Goal: Book appointment/travel/reservation

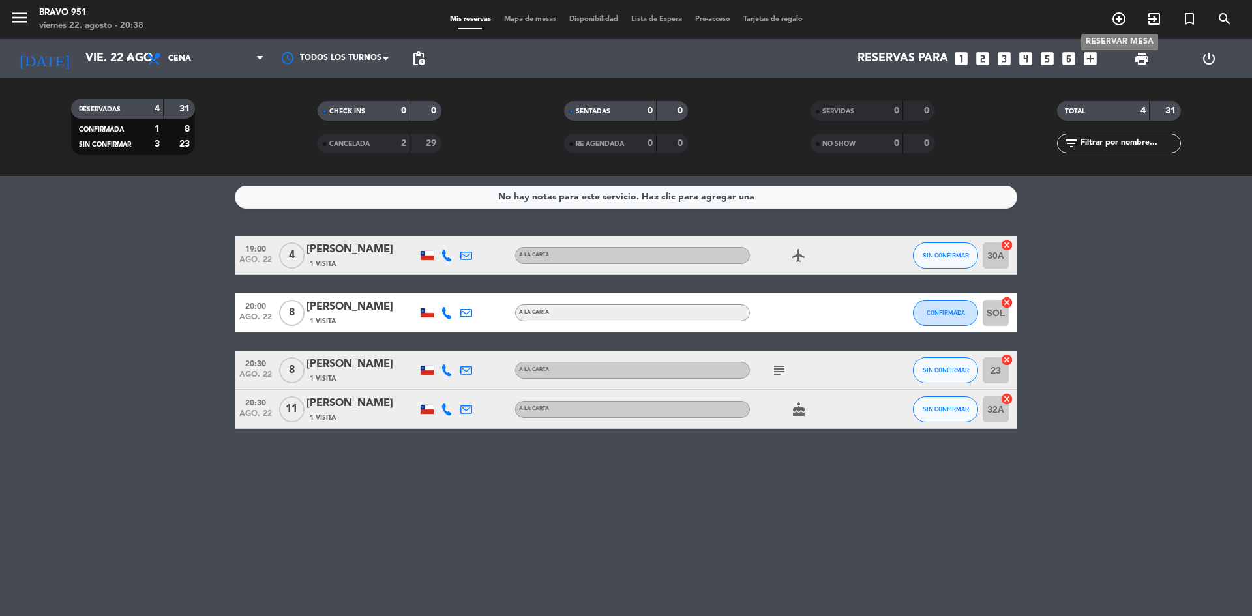
click at [1121, 18] on icon "add_circle_outline" at bounding box center [1119, 19] width 16 height 16
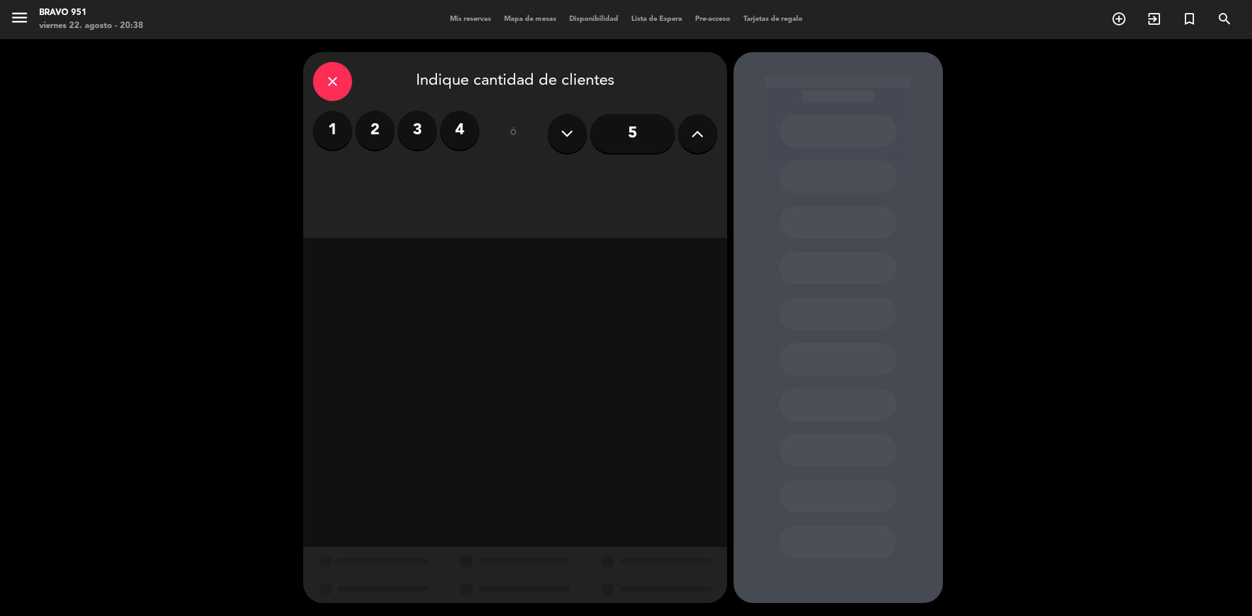
click at [316, 84] on div "close" at bounding box center [332, 81] width 39 height 39
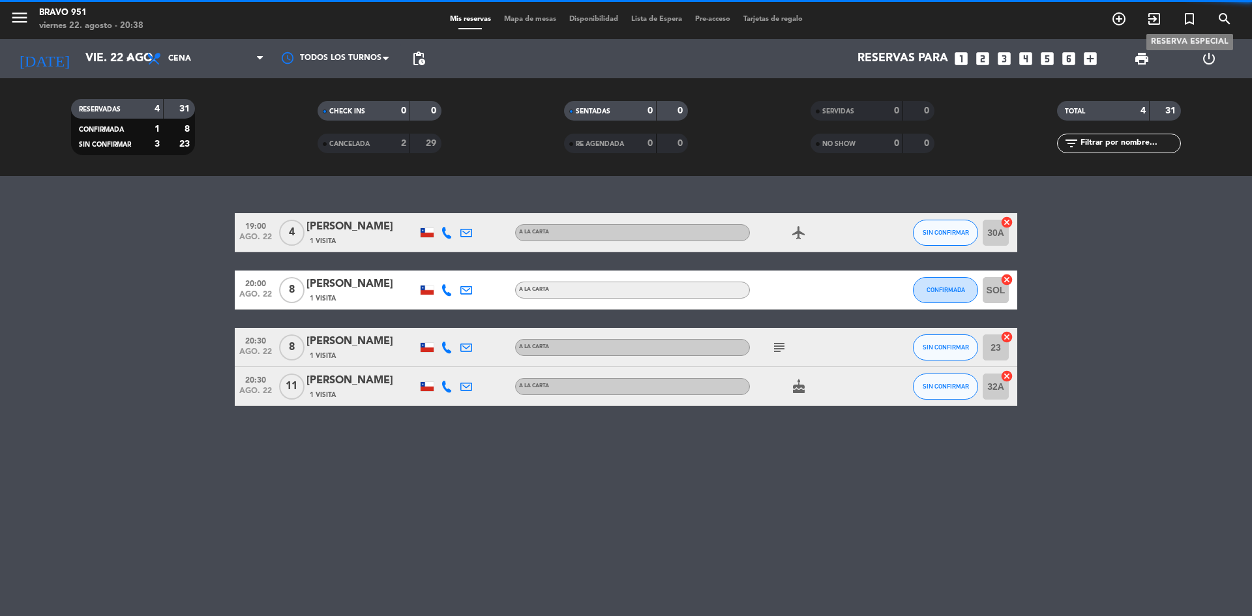
click at [1188, 18] on icon "turned_in_not" at bounding box center [1189, 19] width 16 height 16
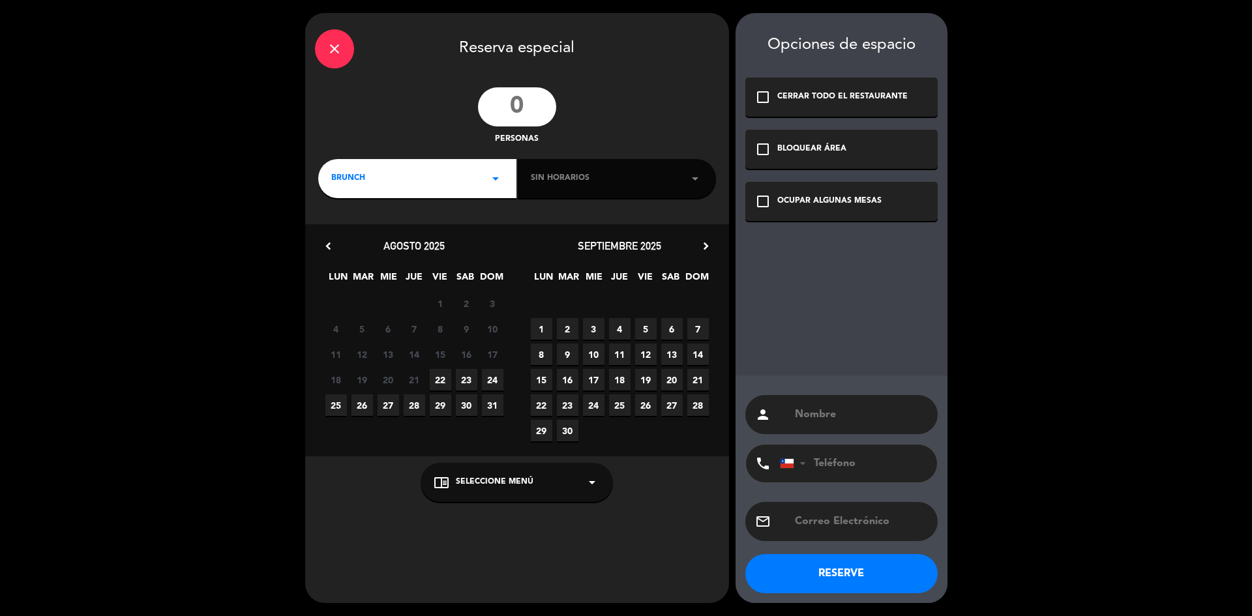
click at [465, 183] on div "BRUNCH arrow_drop_down" at bounding box center [417, 178] width 198 height 39
click at [341, 258] on div "Cena" at bounding box center [417, 252] width 172 height 13
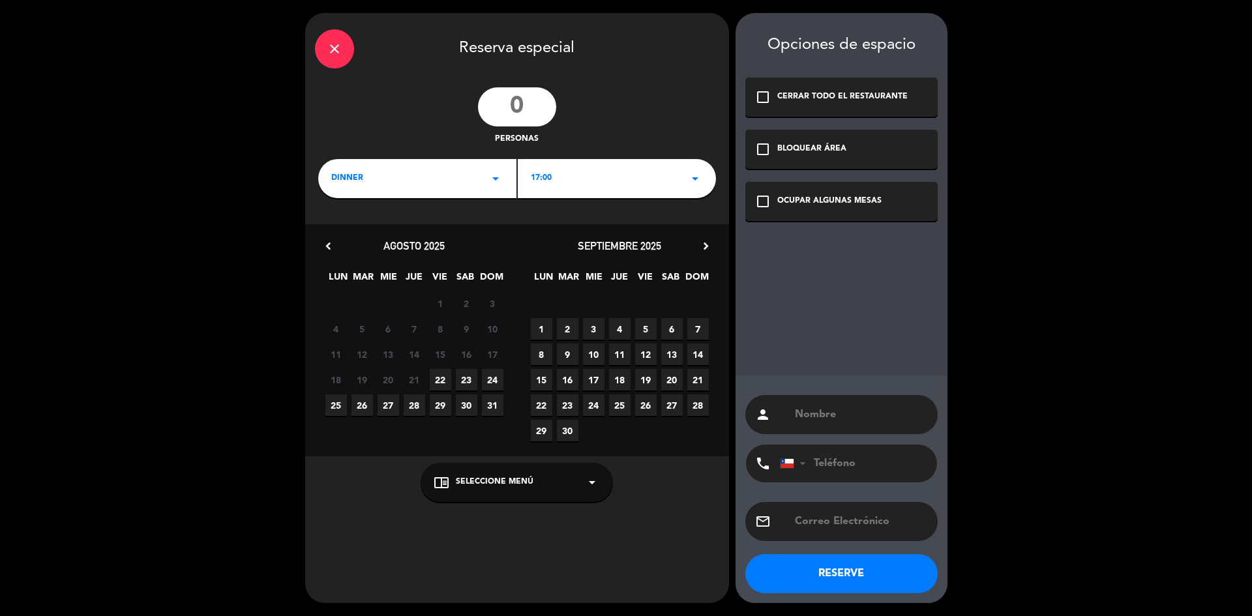
click at [527, 102] on input "number" at bounding box center [517, 106] width 78 height 39
type input "40"
click at [566, 179] on div "17:00 arrow_drop_down" at bounding box center [617, 178] width 198 height 39
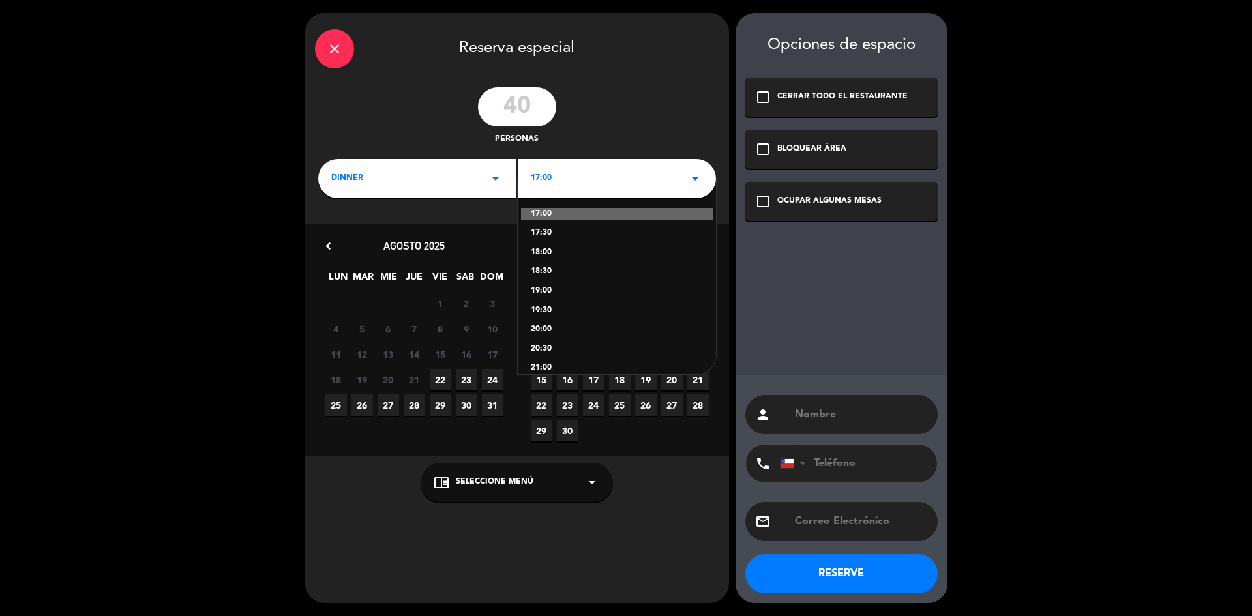
click at [538, 331] on div "20:00" at bounding box center [617, 329] width 172 height 13
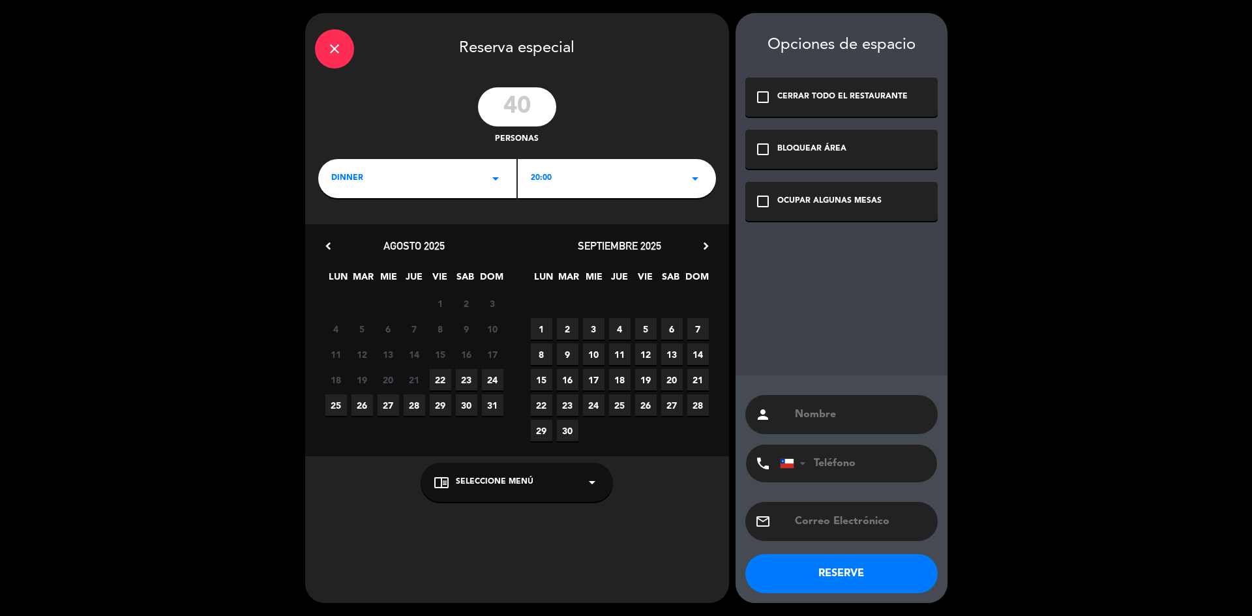
click at [815, 420] on input "text" at bounding box center [860, 414] width 134 height 18
paste input "[PERSON_NAME]"
type input "[PERSON_NAME]"
click at [387, 404] on span "27" at bounding box center [388, 405] width 22 height 22
click at [844, 512] on input "text" at bounding box center [860, 521] width 134 height 18
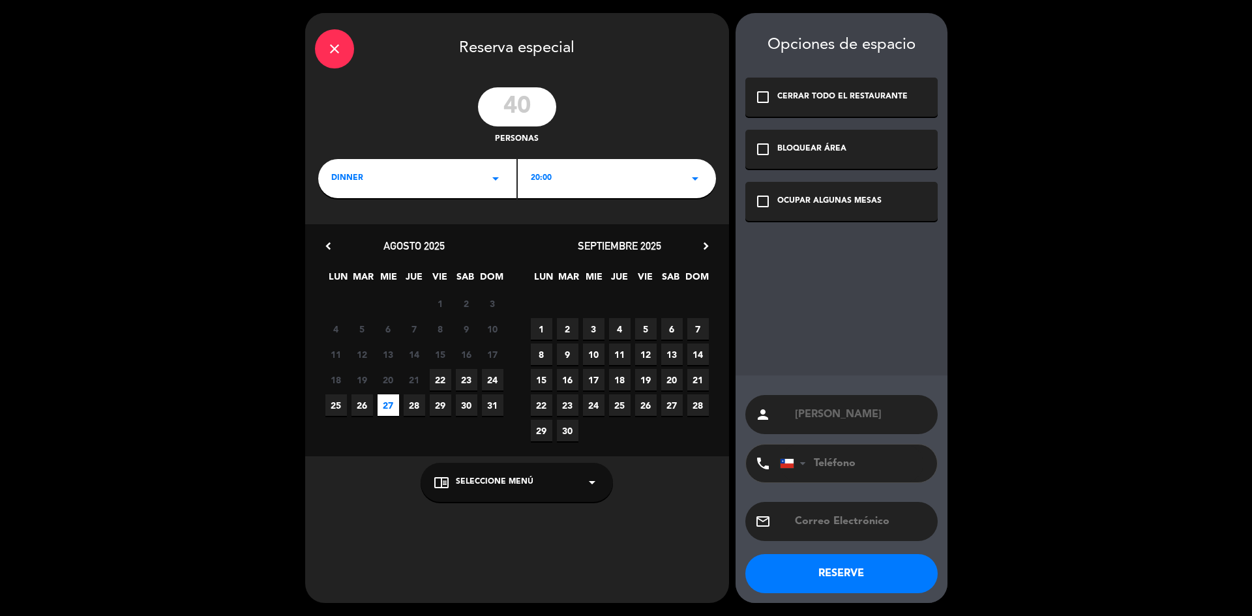
paste input "[EMAIL_ADDRESS][DOMAIN_NAME]"
type input "[EMAIL_ADDRESS][DOMAIN_NAME]"
click at [852, 463] on input "tel" at bounding box center [851, 464] width 143 height 38
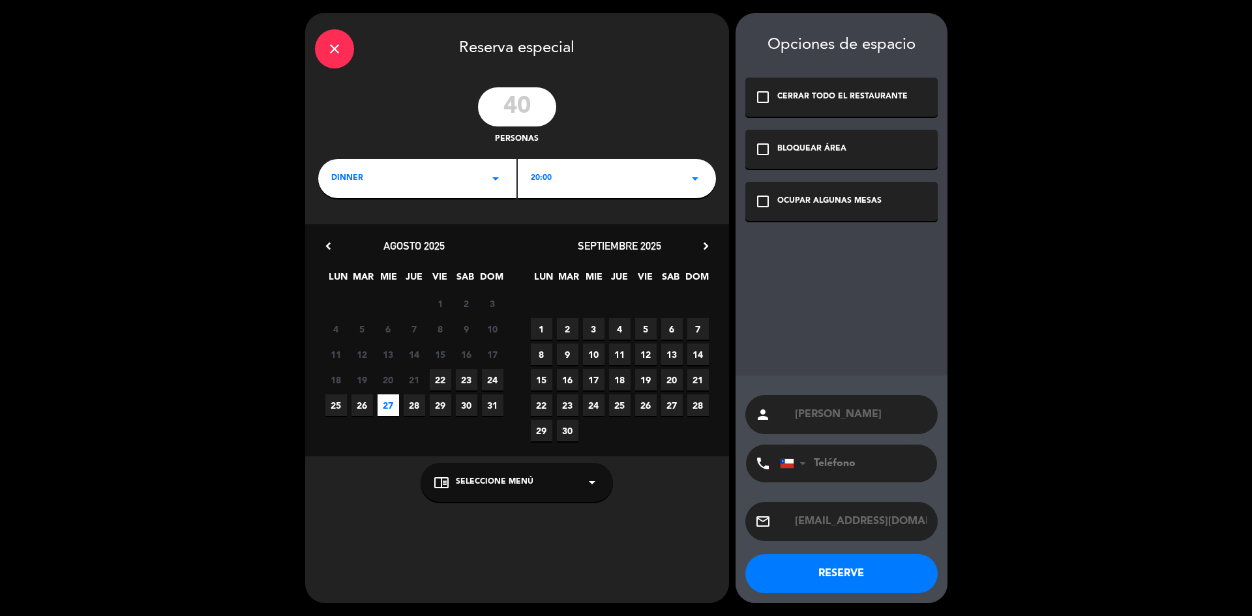
paste input "56971230350"
click at [814, 459] on input "56971230350" at bounding box center [851, 464] width 143 height 38
type input "[PHONE_NUMBER]"
click at [862, 573] on button "RESERVE" at bounding box center [841, 573] width 192 height 39
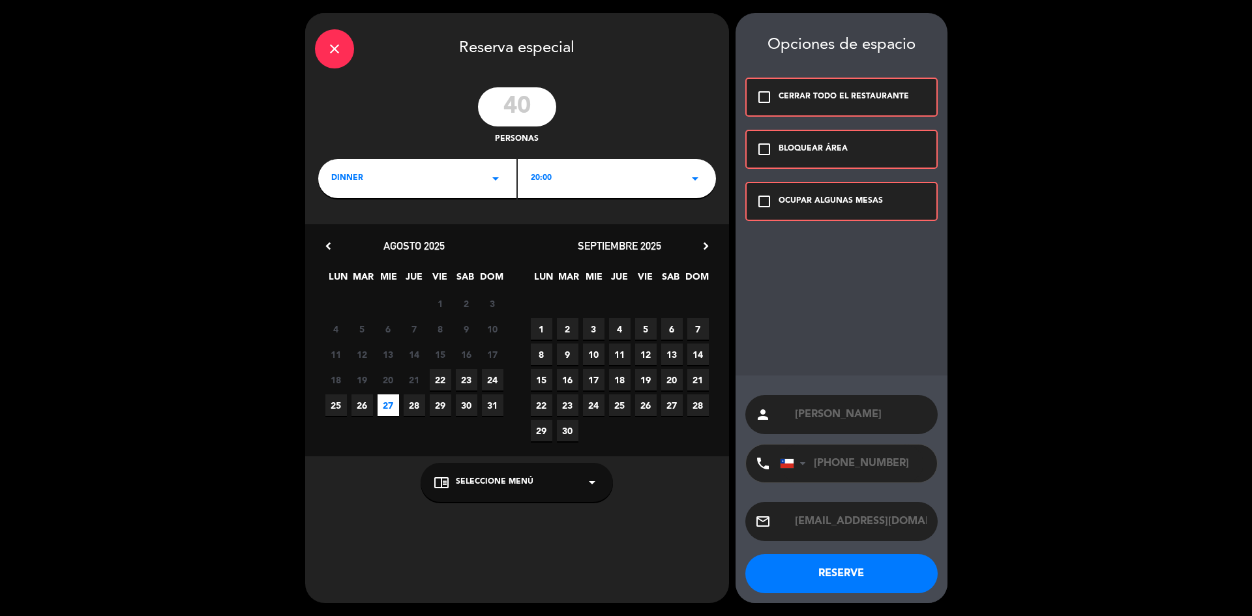
click at [763, 194] on icon "check_box_outline_blank" at bounding box center [764, 202] width 16 height 16
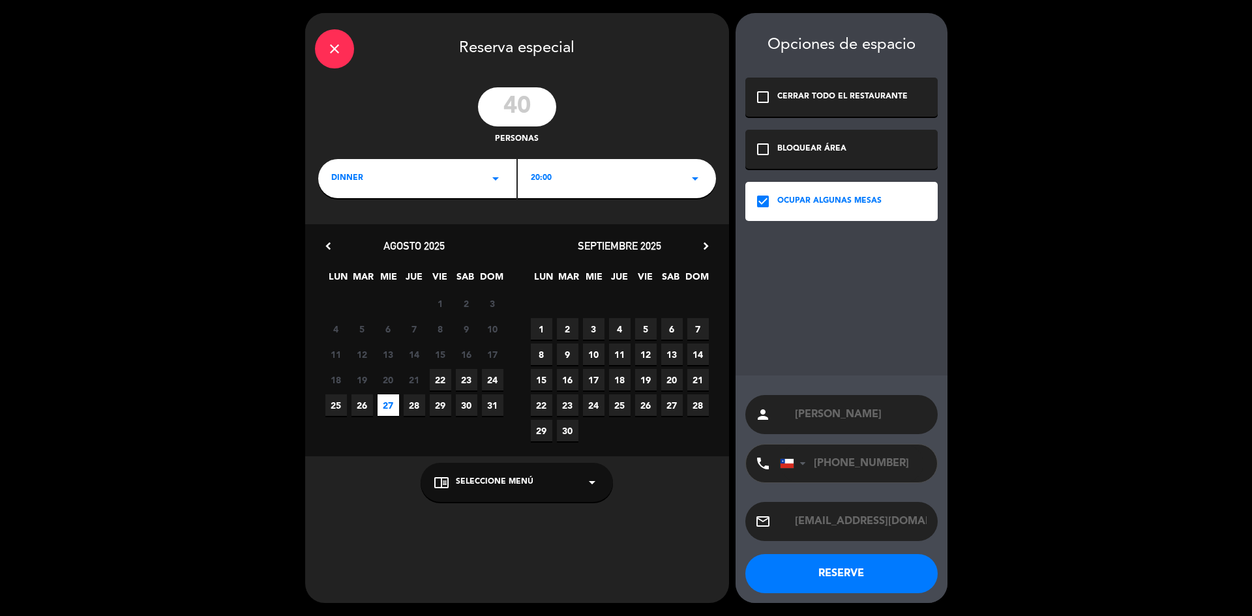
click at [853, 580] on button "RESERVE" at bounding box center [841, 573] width 192 height 39
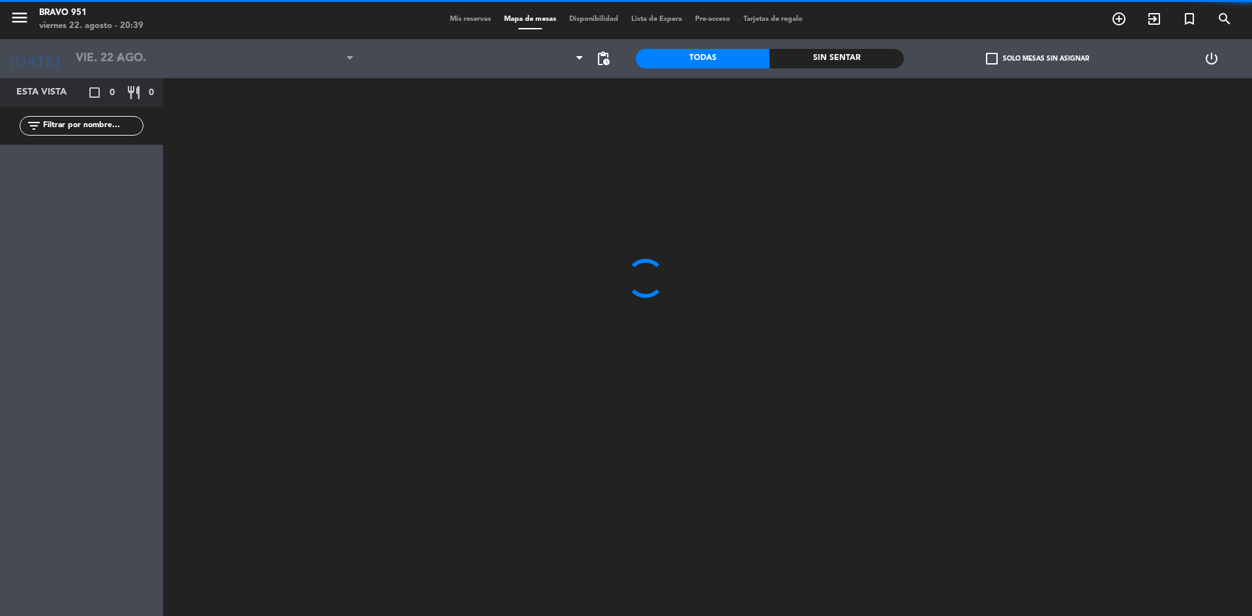
type input "mié. 27 ago."
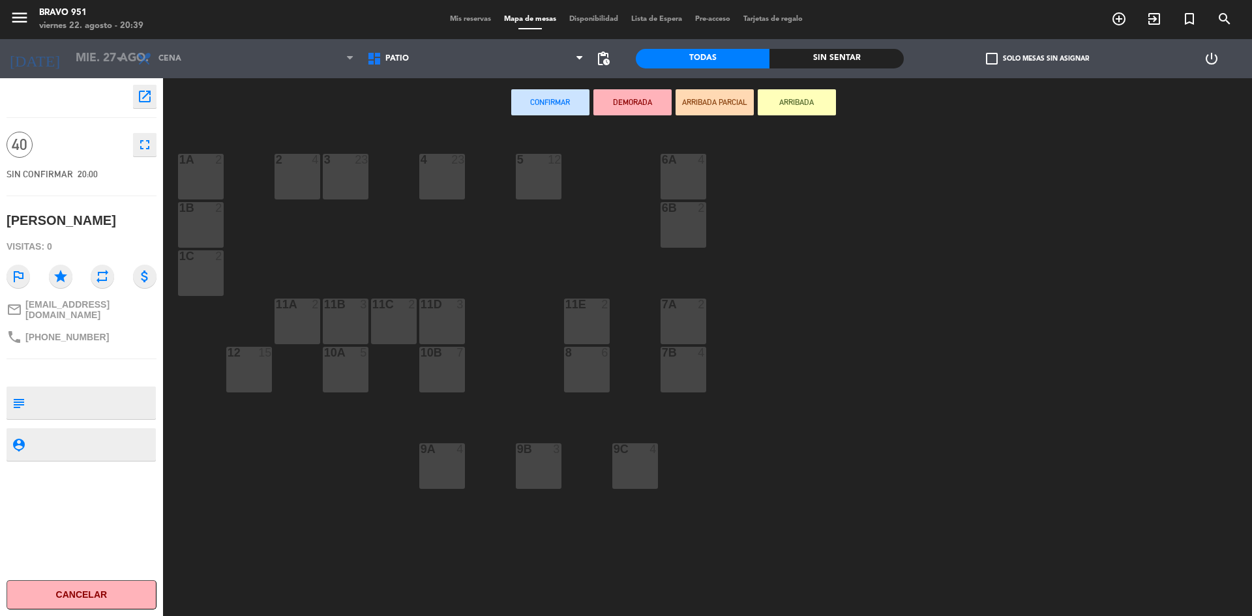
click at [674, 181] on div "6A 4" at bounding box center [683, 177] width 46 height 46
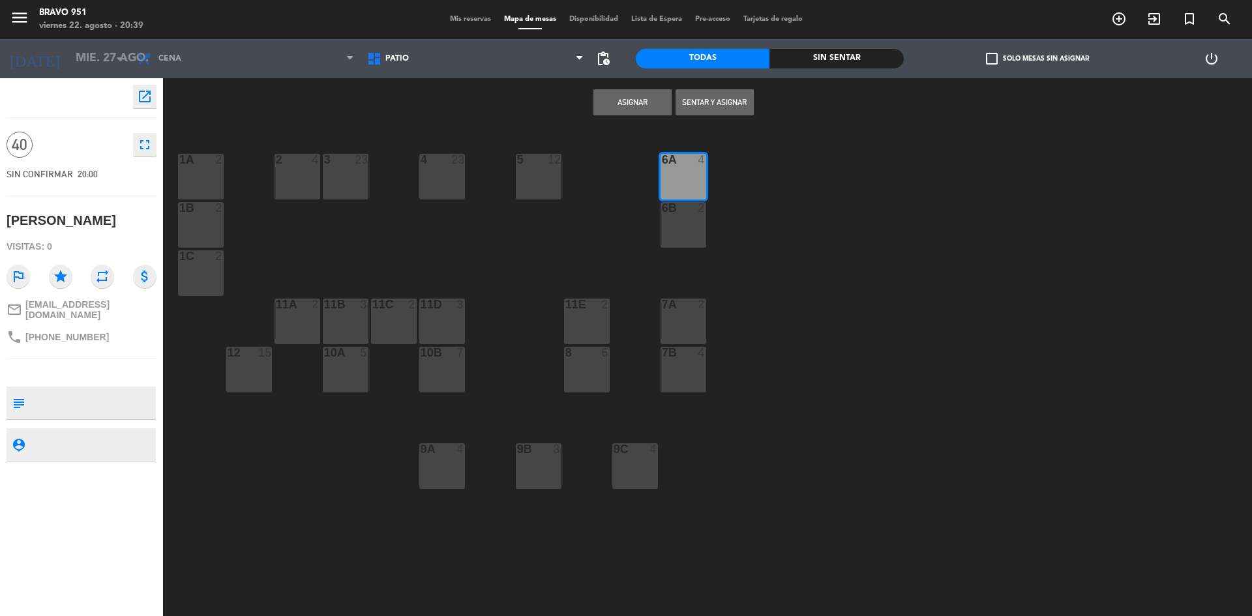
drag, startPoint x: 678, startPoint y: 226, endPoint x: 532, endPoint y: 218, distance: 146.2
click at [675, 227] on div "6B 2" at bounding box center [683, 225] width 46 height 46
click at [521, 185] on div "5 12" at bounding box center [539, 177] width 46 height 46
click at [428, 177] on div "4 23" at bounding box center [442, 177] width 46 height 46
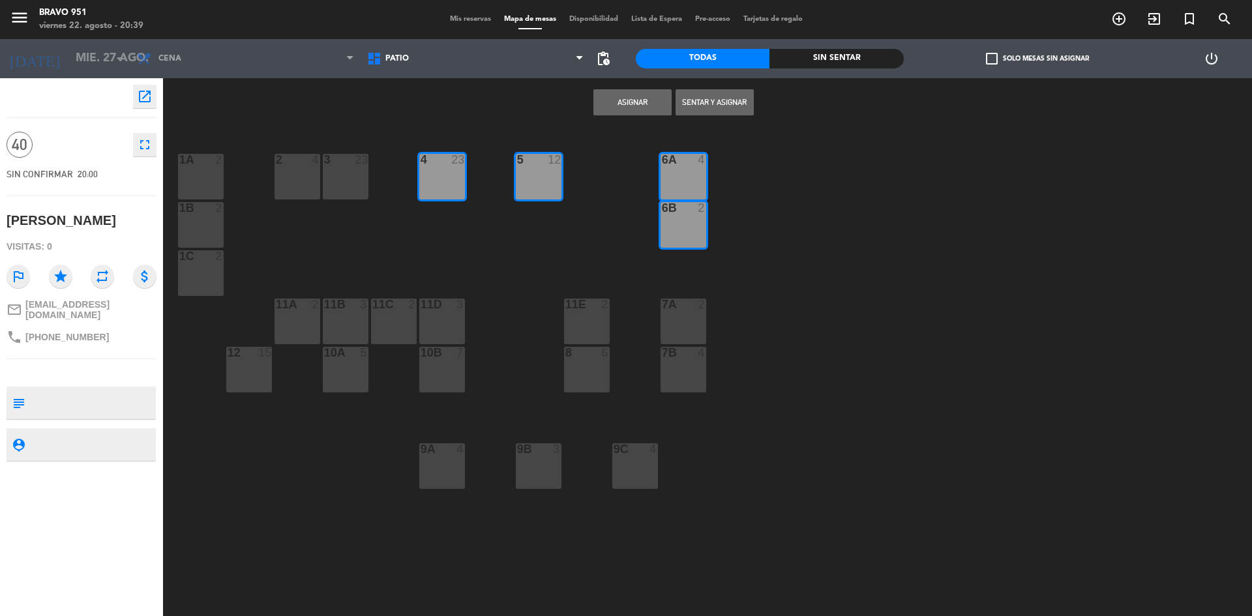
click at [360, 184] on div "3 23" at bounding box center [346, 177] width 46 height 46
click at [546, 178] on div "5 12" at bounding box center [539, 177] width 46 height 46
click at [730, 178] on div "1A 2 2 4 3 23 4 23 5 12 6A 4 1B 2 6B 2 1C 2 7A 2 11A 2 11B 3 11C 2 11D 3 11E 2 …" at bounding box center [713, 374] width 1076 height 489
click at [681, 186] on div "6A 4" at bounding box center [683, 177] width 46 height 46
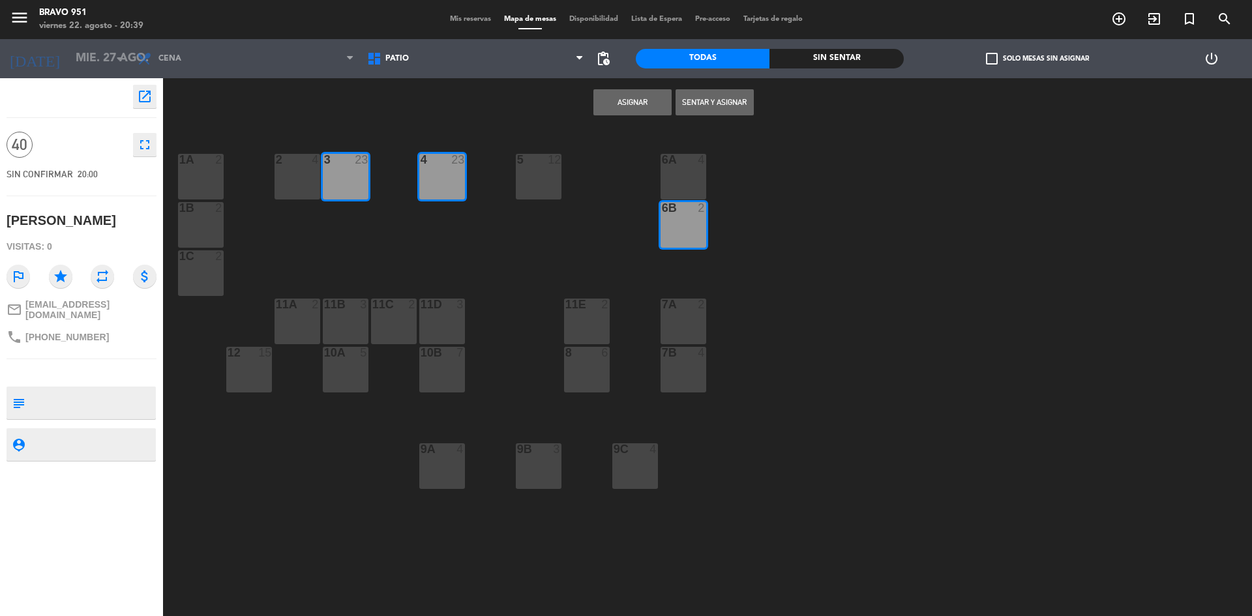
click at [684, 224] on div "6B 2" at bounding box center [683, 225] width 46 height 46
drag, startPoint x: 332, startPoint y: 176, endPoint x: 473, endPoint y: 188, distance: 140.6
click at [332, 177] on div "3 23" at bounding box center [346, 177] width 46 height 46
click at [548, 187] on div "5 12" at bounding box center [539, 177] width 46 height 46
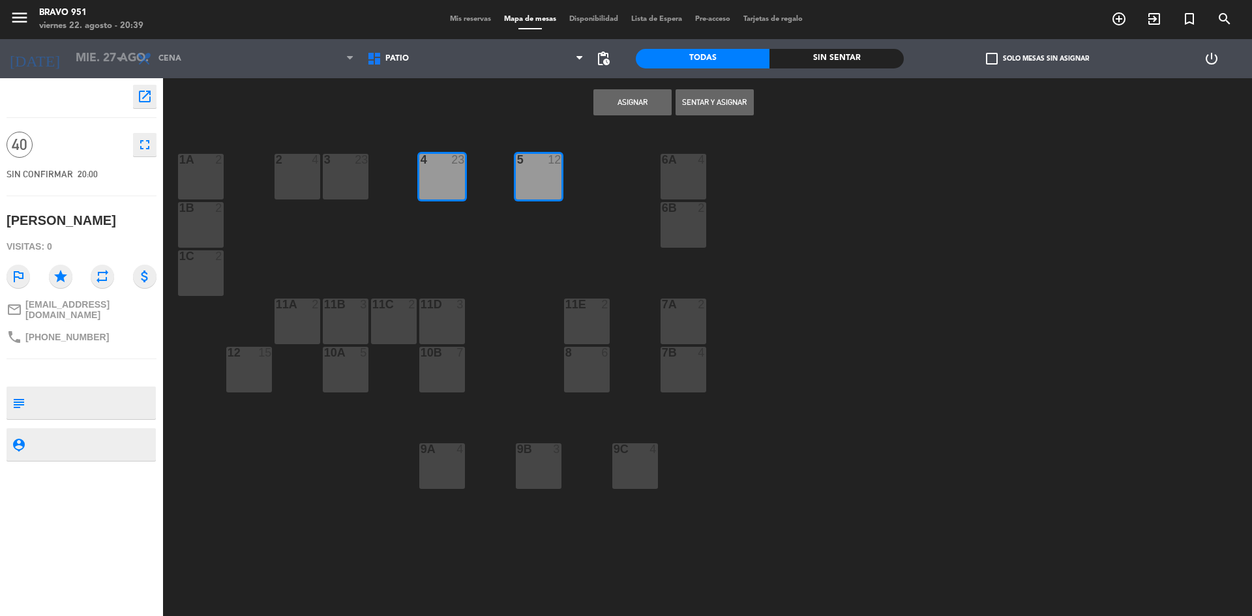
click at [636, 91] on button "Asignar" at bounding box center [632, 102] width 78 height 26
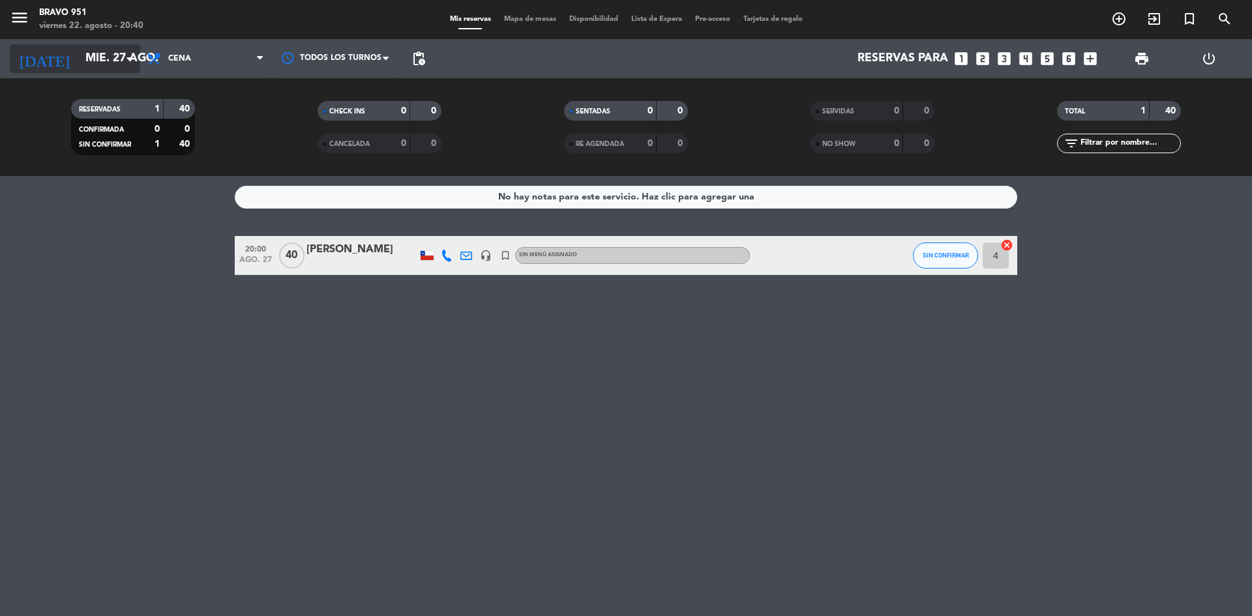
click at [113, 57] on input "mié. 27 ago." at bounding box center [154, 59] width 151 height 26
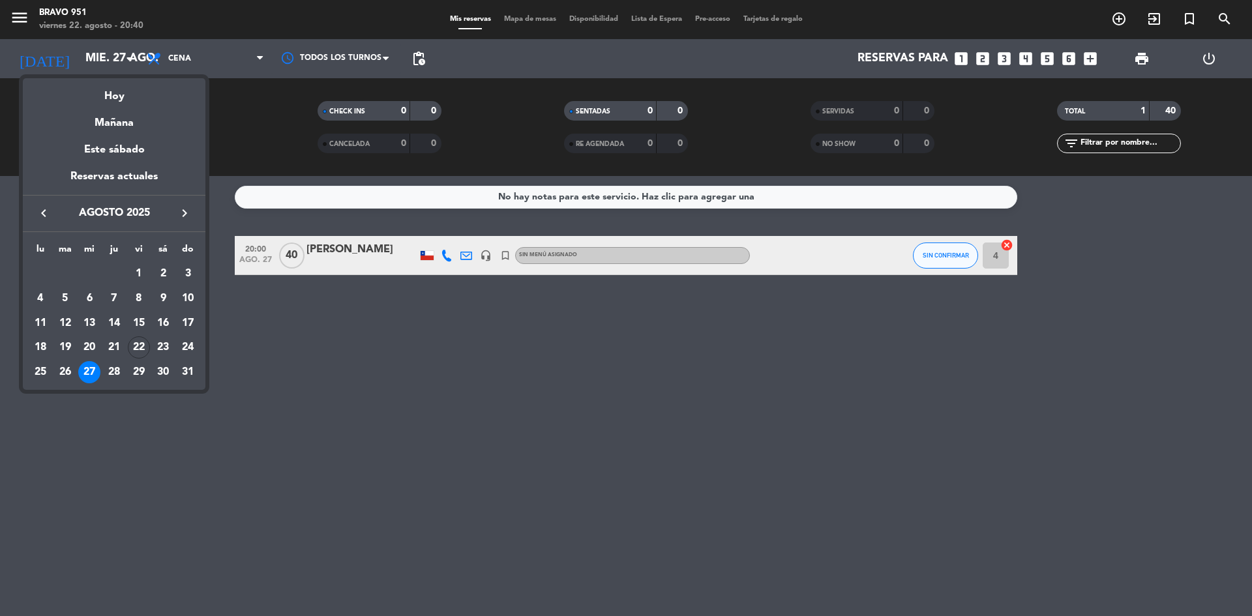
click at [180, 215] on icon "keyboard_arrow_right" at bounding box center [185, 213] width 16 height 16
click at [62, 298] on div "2" at bounding box center [65, 298] width 22 height 22
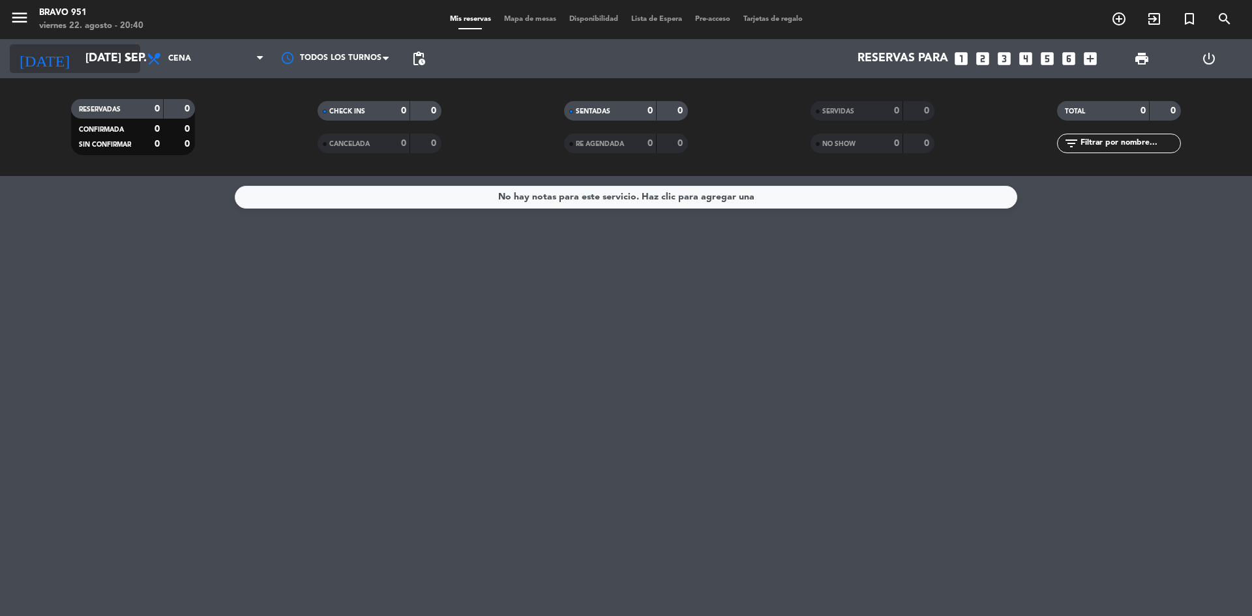
click at [81, 48] on input "[DATE] sep." at bounding box center [154, 59] width 151 height 26
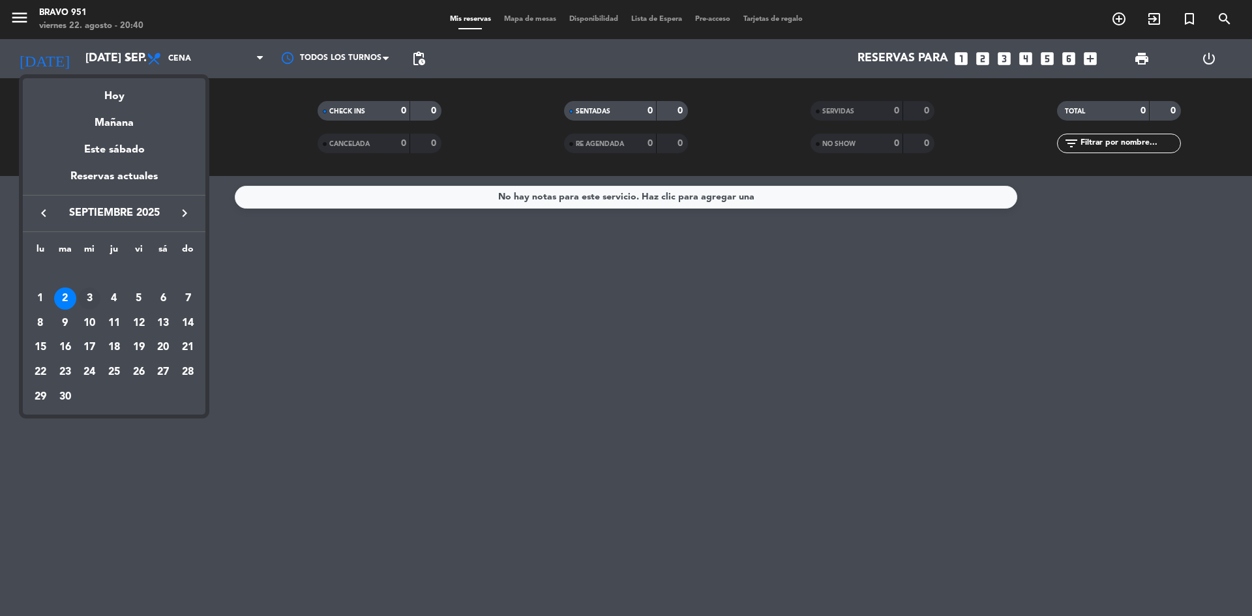
click at [87, 299] on div "3" at bounding box center [89, 298] width 22 height 22
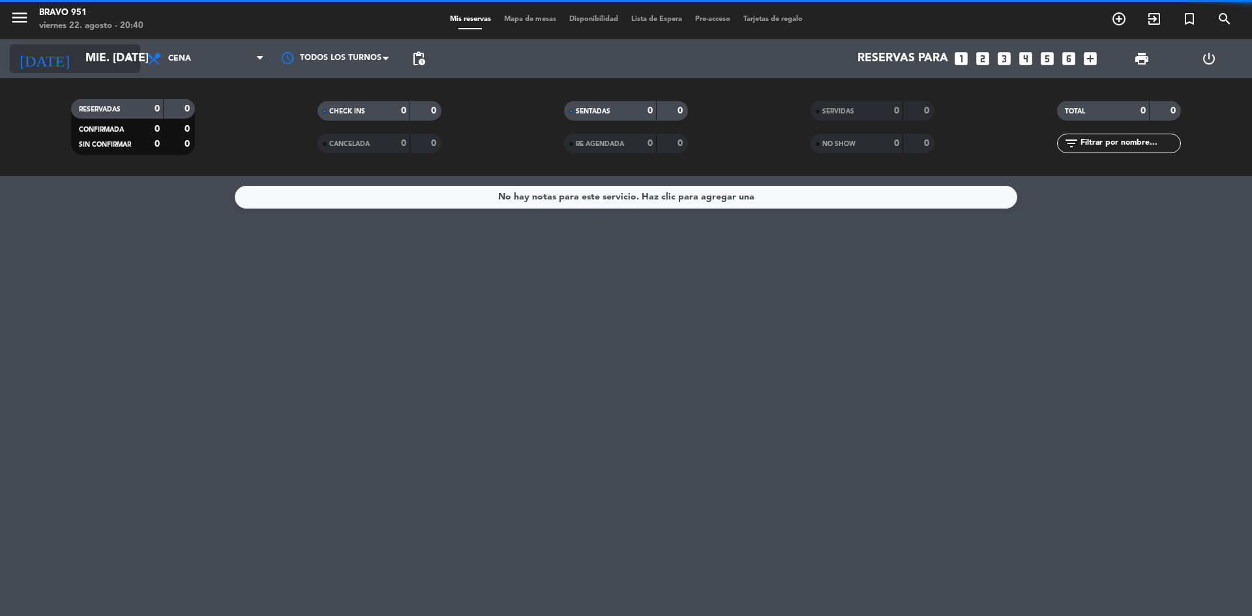
click at [86, 59] on input "mié. [DATE]" at bounding box center [154, 59] width 151 height 26
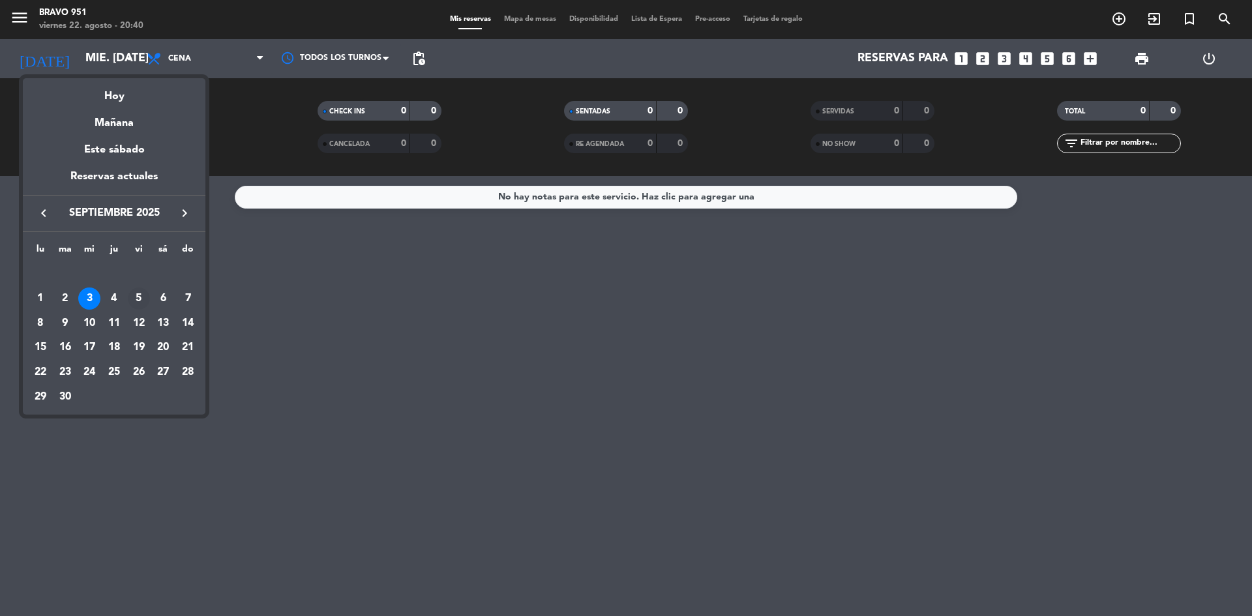
click at [136, 299] on div "5" at bounding box center [139, 298] width 22 height 22
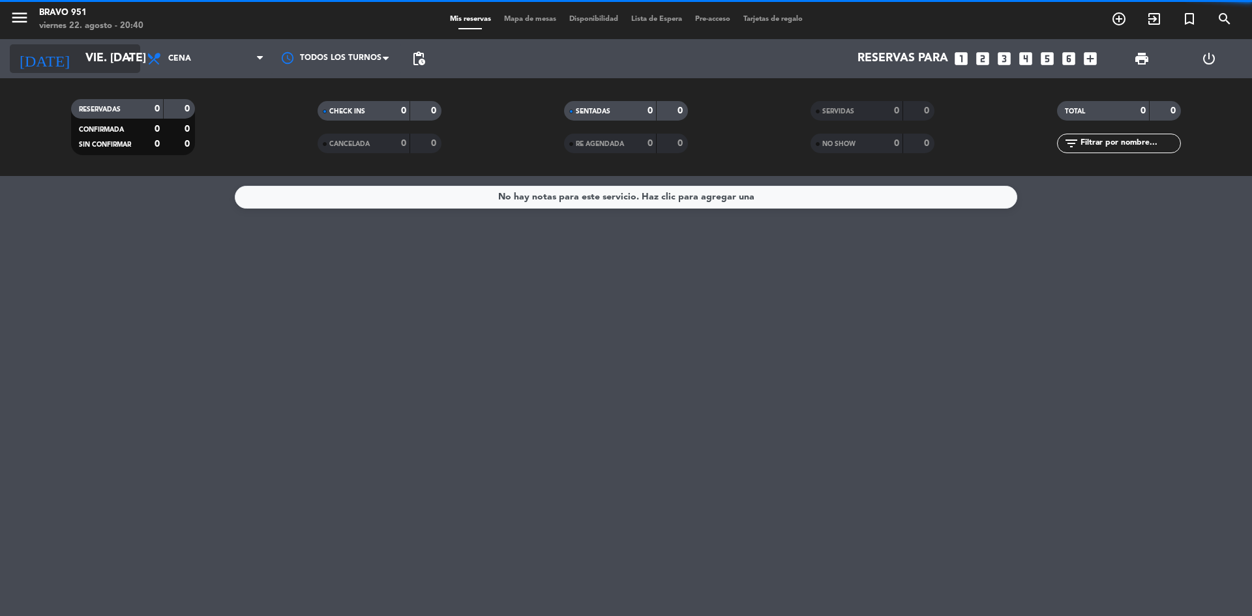
click at [96, 55] on input "vie. [DATE]" at bounding box center [154, 59] width 151 height 26
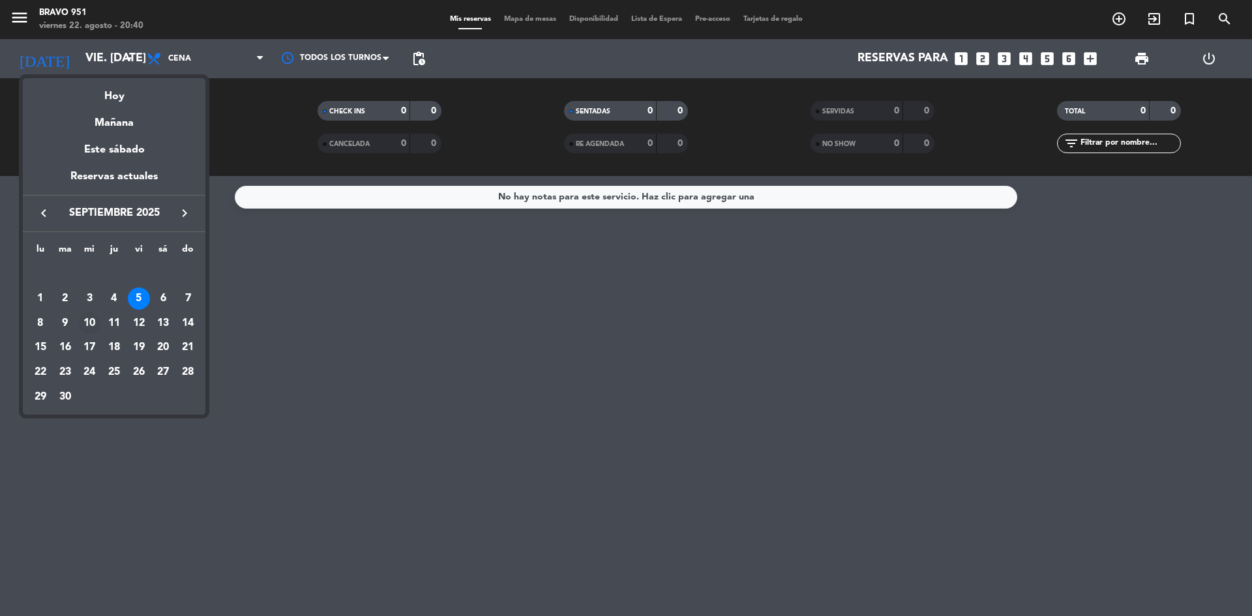
click at [85, 326] on div "10" at bounding box center [89, 323] width 22 height 22
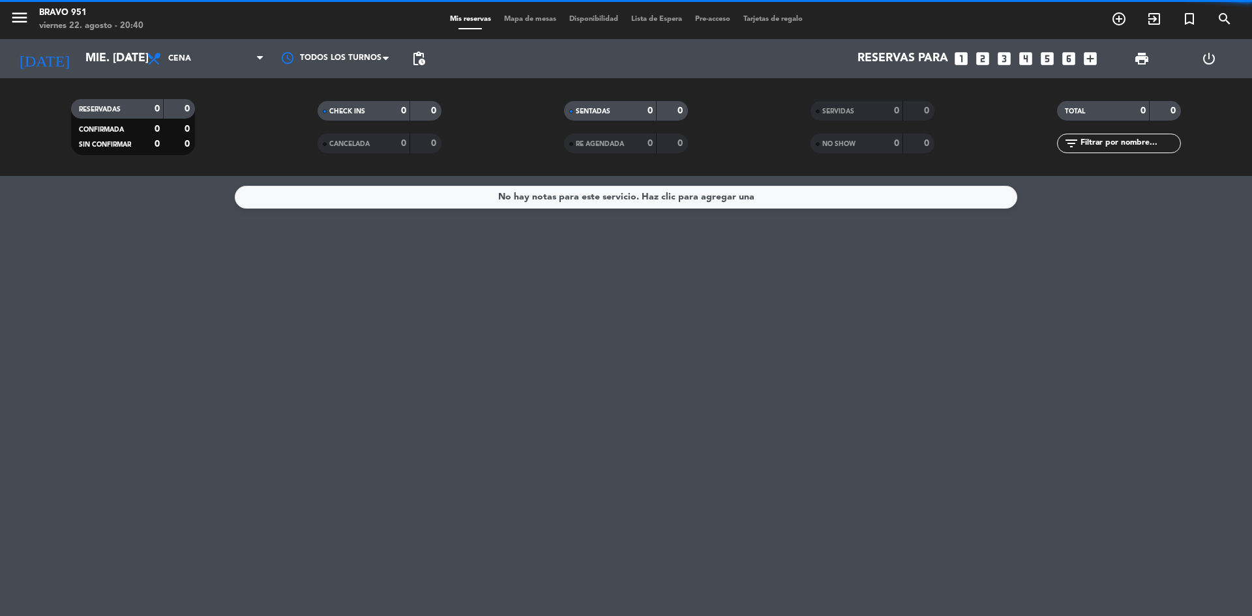
click at [98, 41] on div "[DATE] mié. [DATE] arrow_drop_down" at bounding box center [75, 58] width 130 height 39
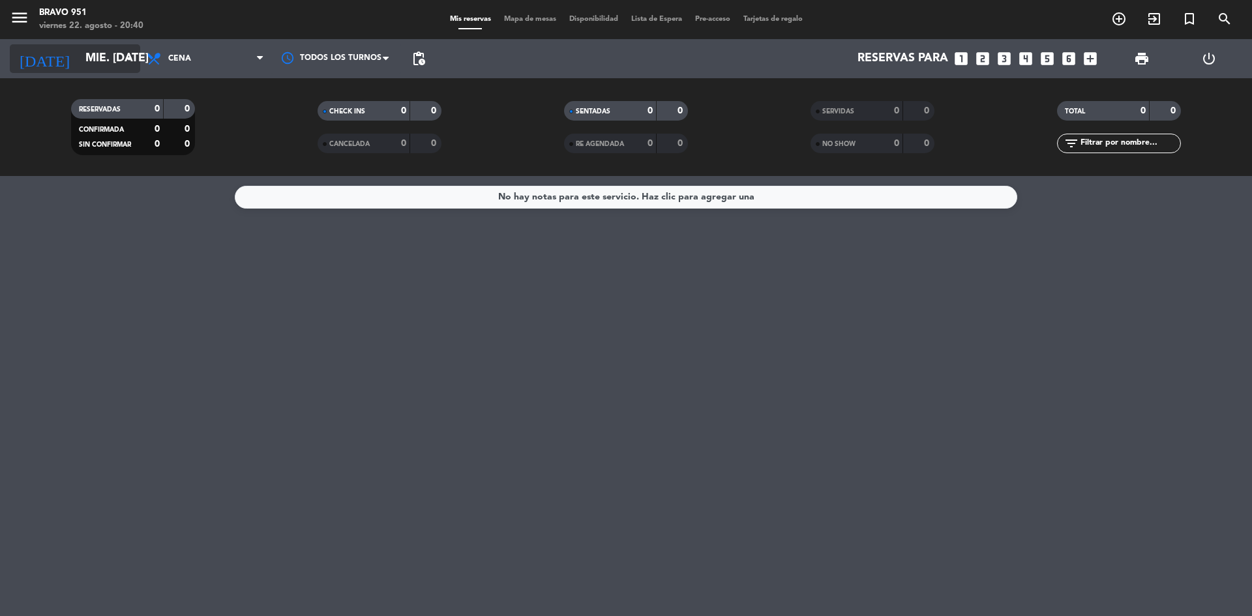
click at [97, 51] on input "mié. [DATE]" at bounding box center [154, 59] width 151 height 26
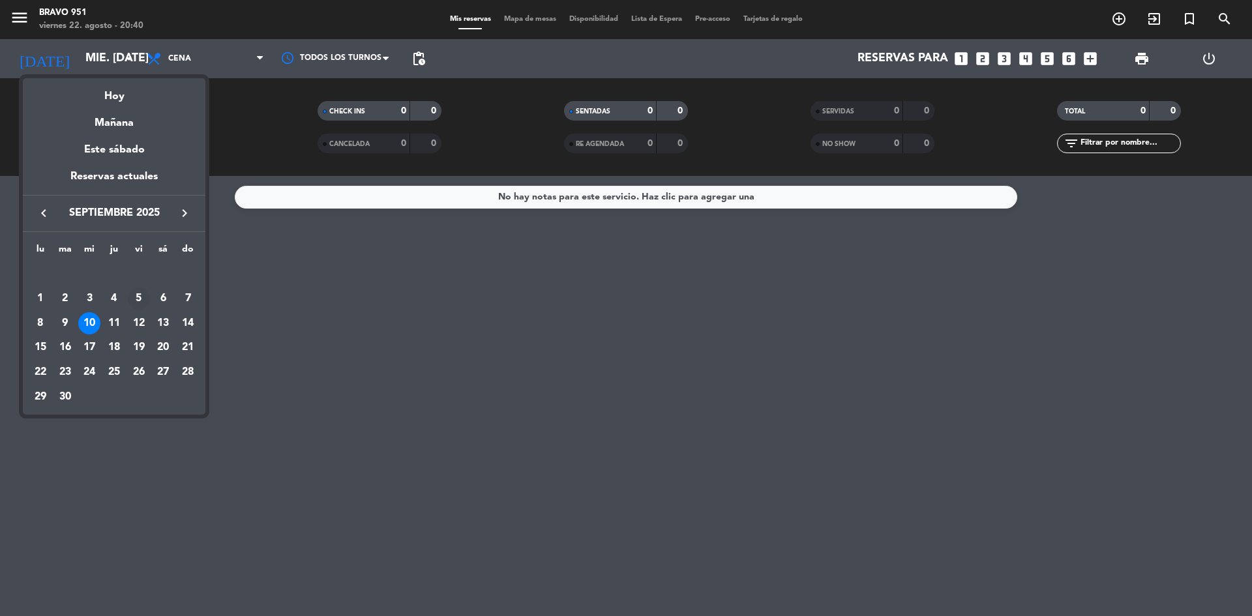
click at [140, 293] on div "5" at bounding box center [139, 298] width 22 height 22
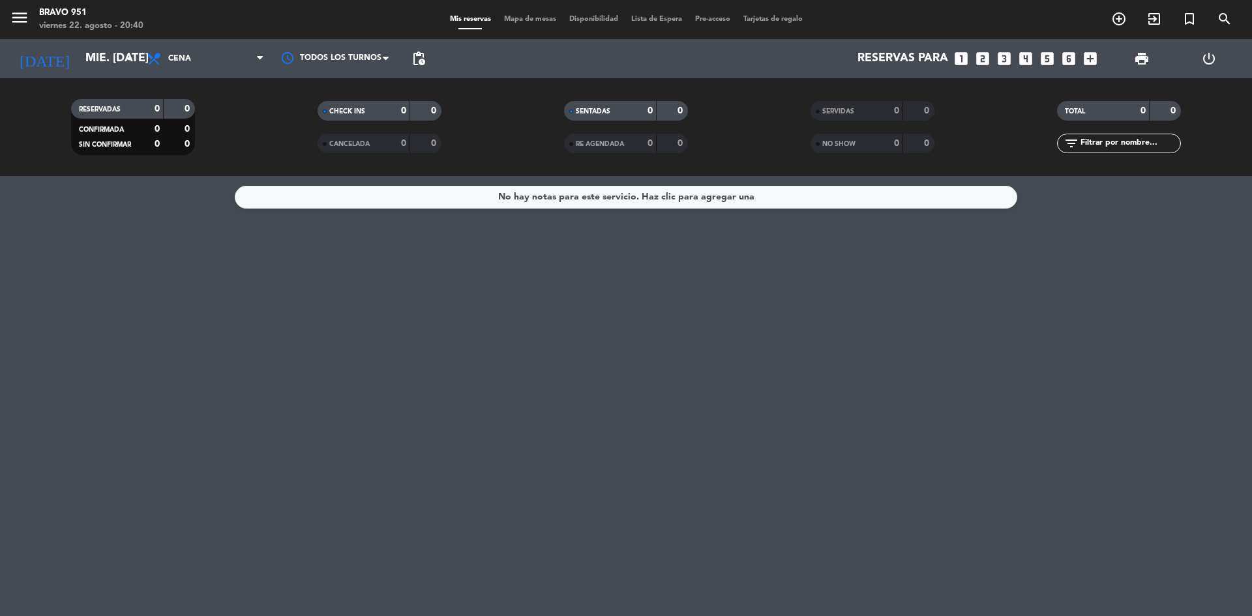
type input "vie. [DATE]"
click at [1118, 17] on icon "add_circle_outline" at bounding box center [1119, 19] width 16 height 16
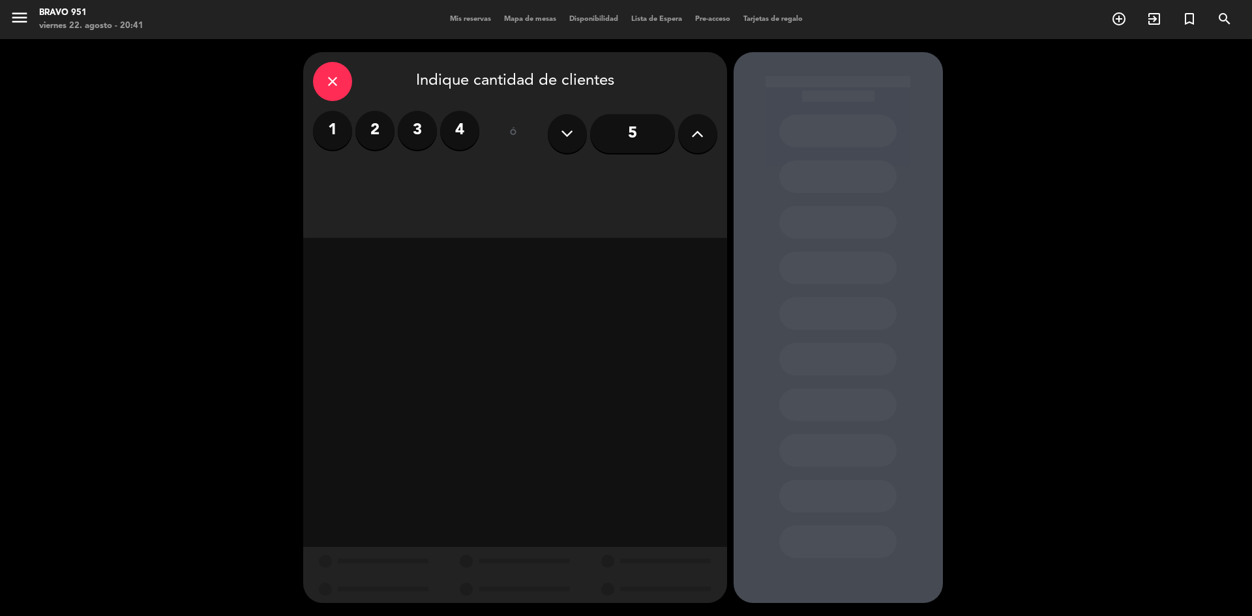
click at [311, 85] on div "close Indique cantidad de clientes 1 2 3 4 ó 5" at bounding box center [515, 145] width 424 height 186
click at [331, 81] on icon "close" at bounding box center [333, 82] width 16 height 16
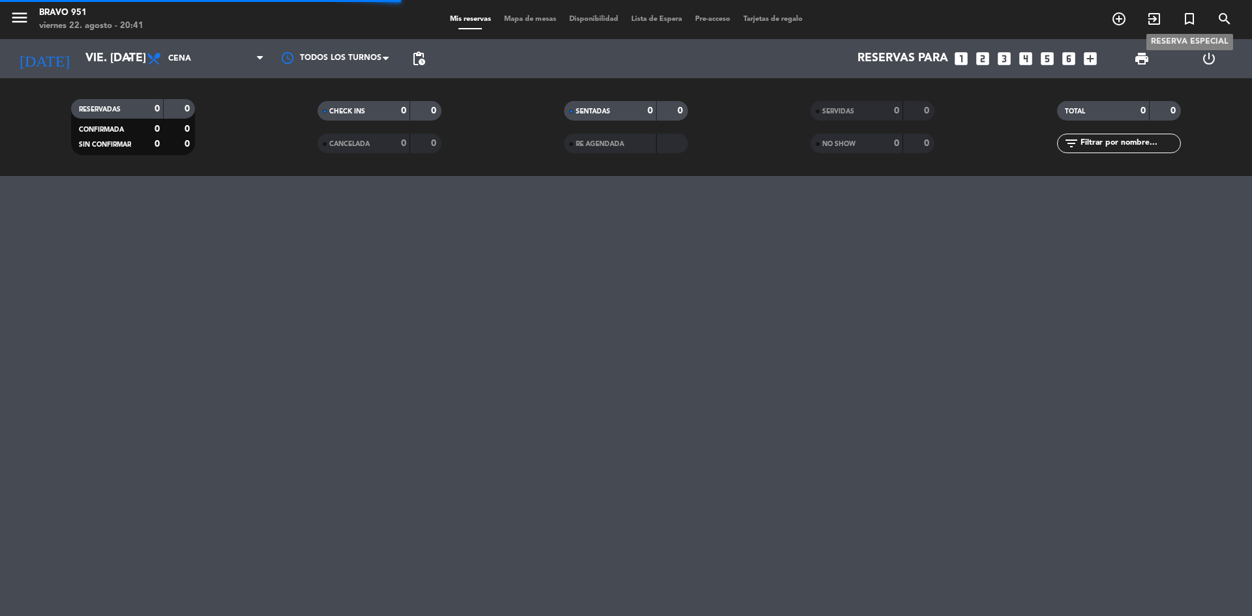
click at [1191, 21] on icon "turned_in_not" at bounding box center [1189, 19] width 16 height 16
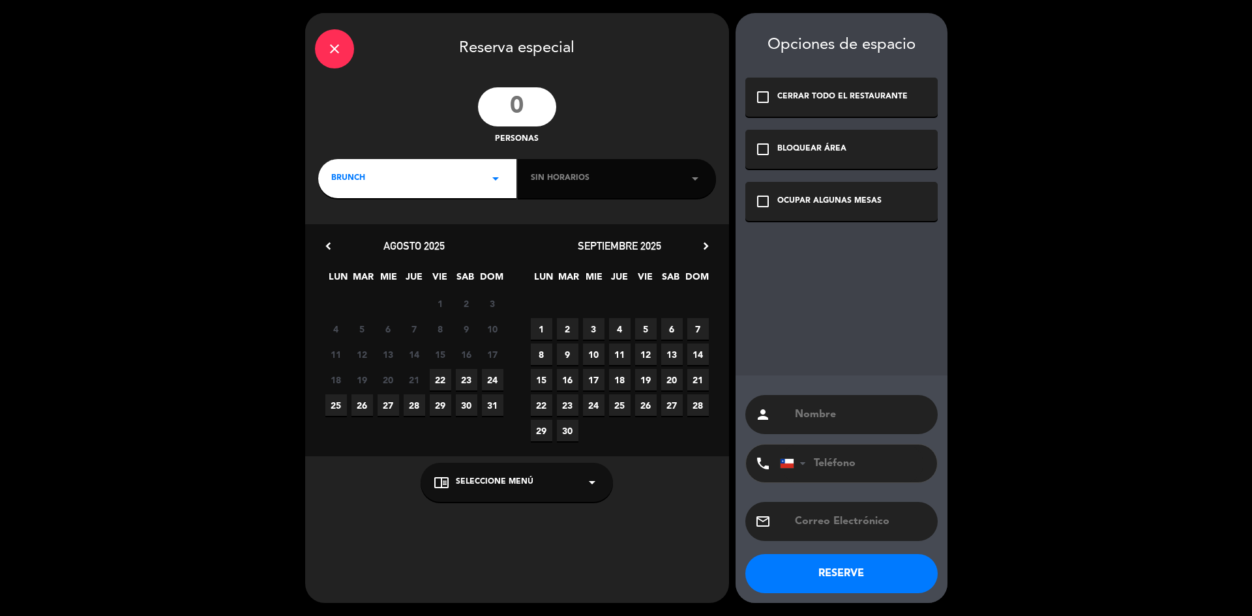
click at [529, 101] on input "number" at bounding box center [517, 106] width 78 height 39
type input "30"
click at [415, 186] on div "BRUNCH arrow_drop_down" at bounding box center [417, 178] width 198 height 39
click at [351, 250] on div "Cena" at bounding box center [417, 252] width 172 height 13
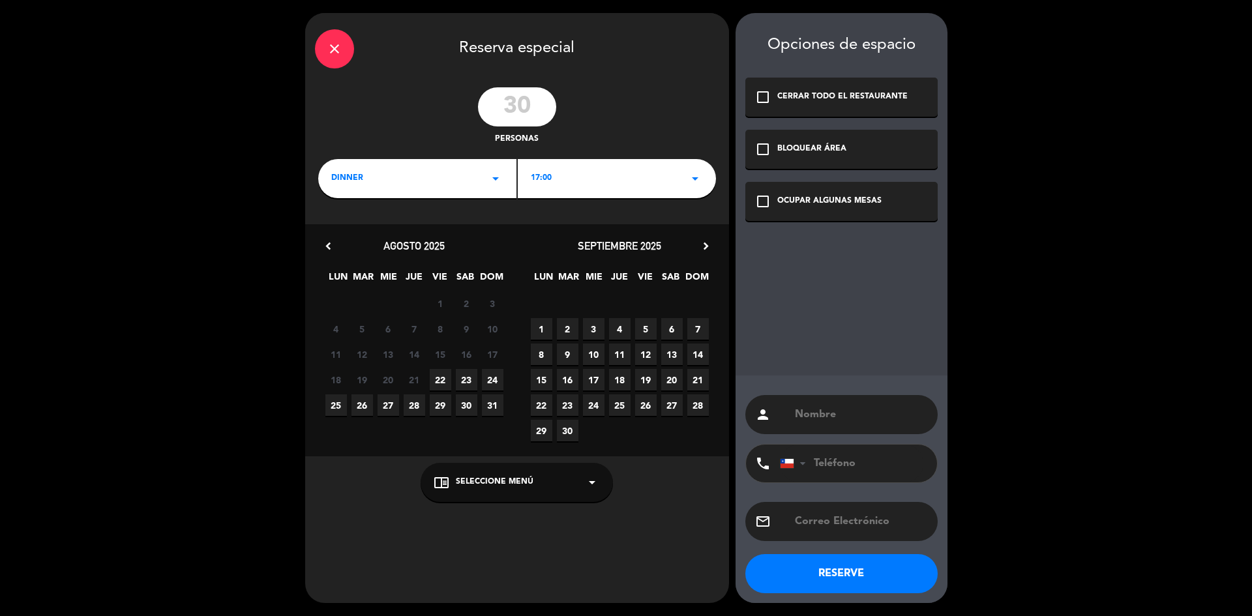
click at [570, 181] on div "17:00 arrow_drop_down" at bounding box center [617, 178] width 198 height 39
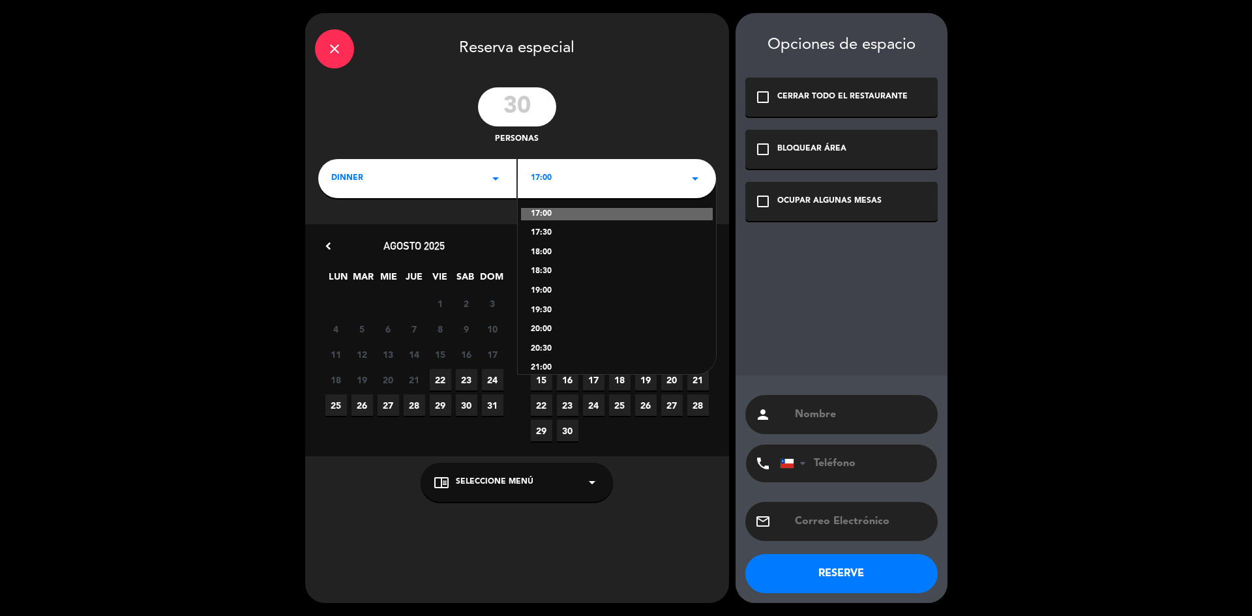
click at [544, 231] on div "17:30" at bounding box center [617, 233] width 172 height 13
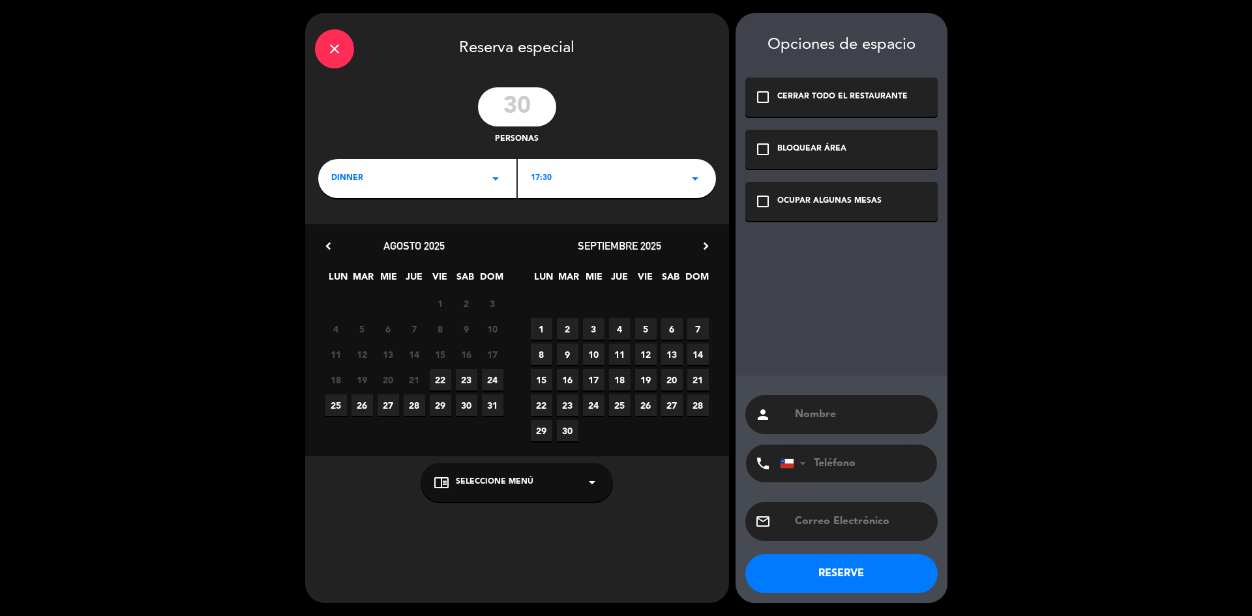
click at [643, 327] on span "5" at bounding box center [646, 329] width 22 height 22
click at [757, 202] on icon "check_box_outline_blank" at bounding box center [763, 202] width 16 height 16
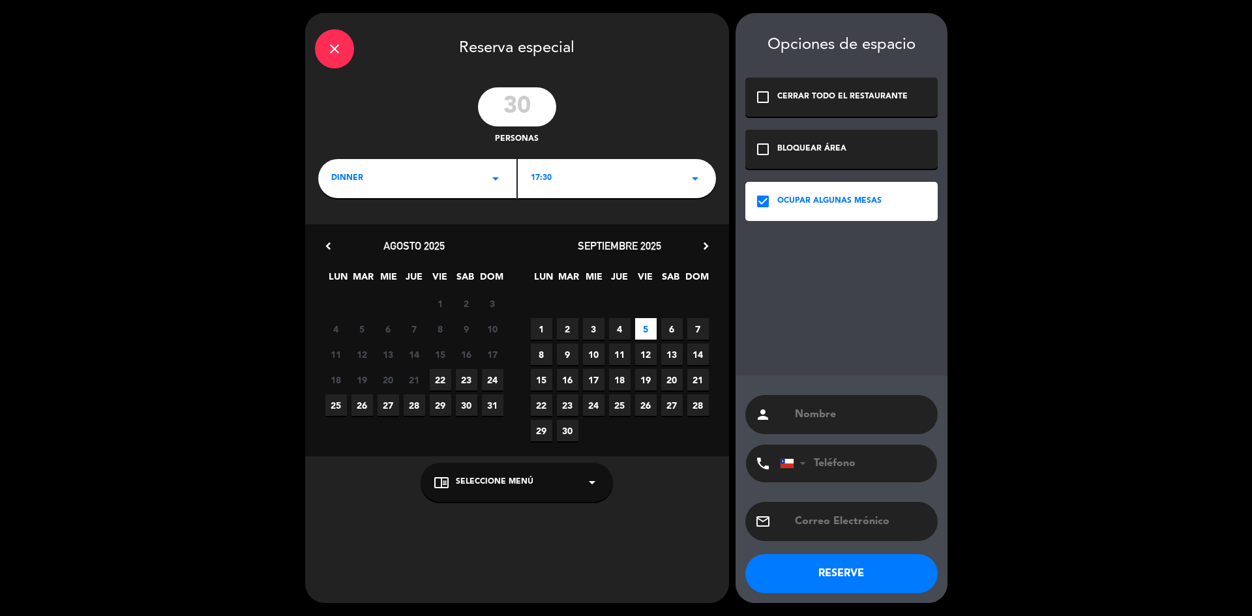
click at [819, 412] on input "text" at bounding box center [860, 414] width 134 height 18
type input "C"
type input "[PERSON_NAME]"
click at [826, 463] on input "tel" at bounding box center [851, 464] width 143 height 38
type input "978896822"
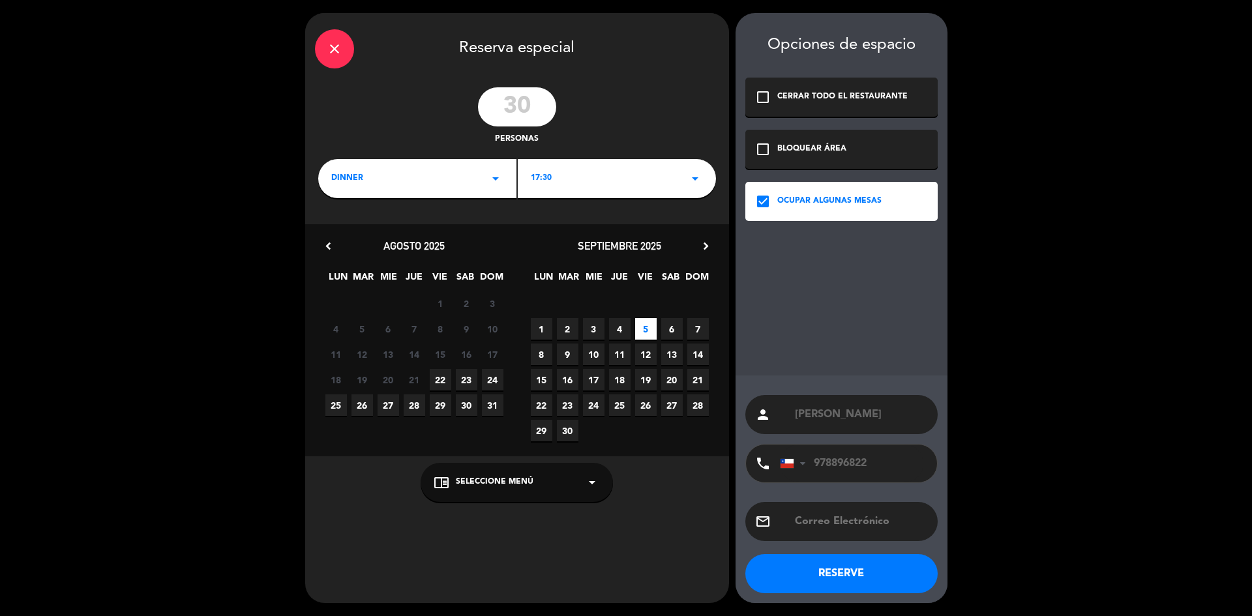
click at [868, 527] on input "text" at bounding box center [860, 521] width 134 height 18
type input "[EMAIL_ADDRESS][PERSON_NAME][DOMAIN_NAME]"
click at [856, 576] on button "RESERVE" at bounding box center [841, 573] width 192 height 39
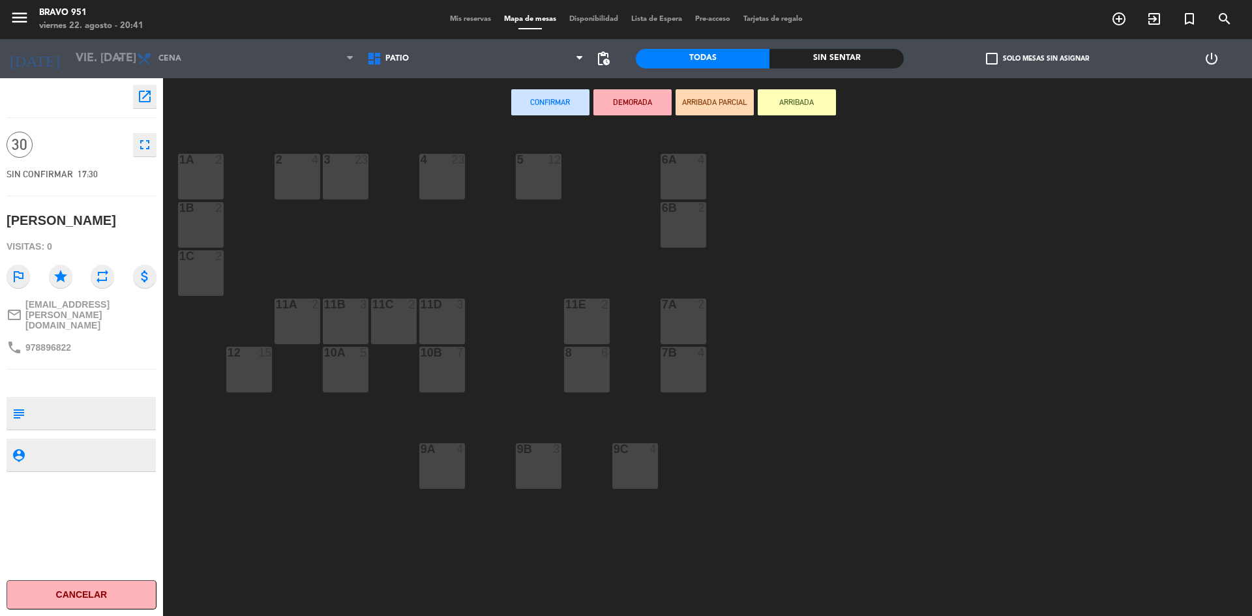
click at [538, 173] on div "5 12" at bounding box center [539, 177] width 46 height 46
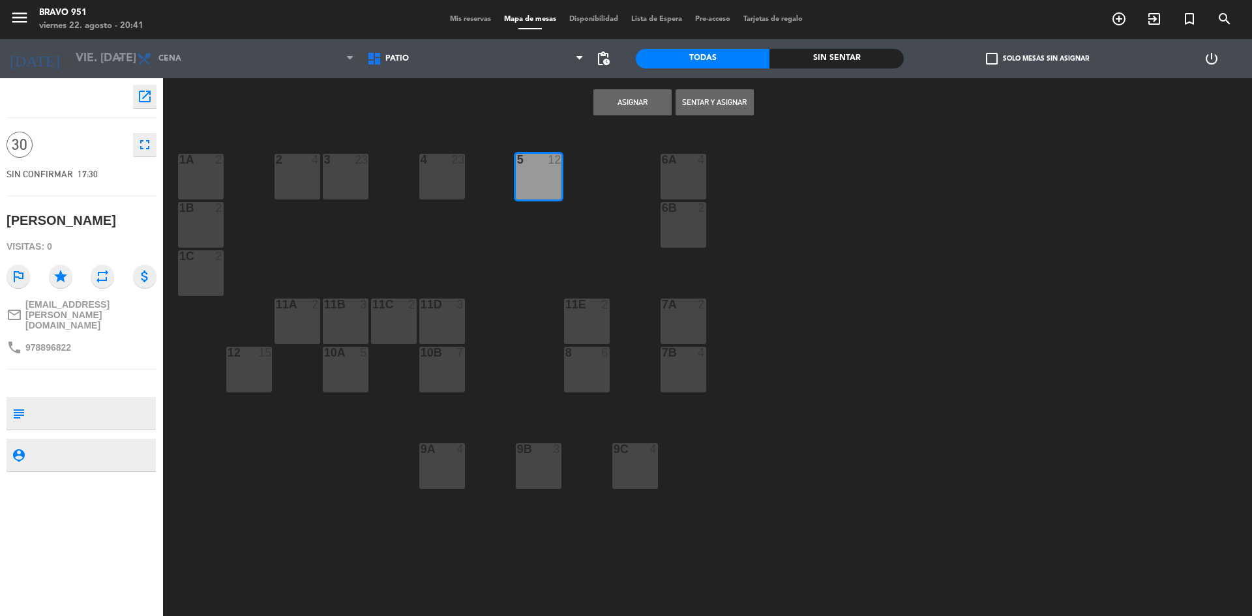
click at [675, 184] on div "6A 4" at bounding box center [683, 177] width 46 height 46
click at [675, 221] on div "6B 2" at bounding box center [683, 225] width 46 height 46
click at [432, 180] on div "4 23" at bounding box center [442, 177] width 46 height 46
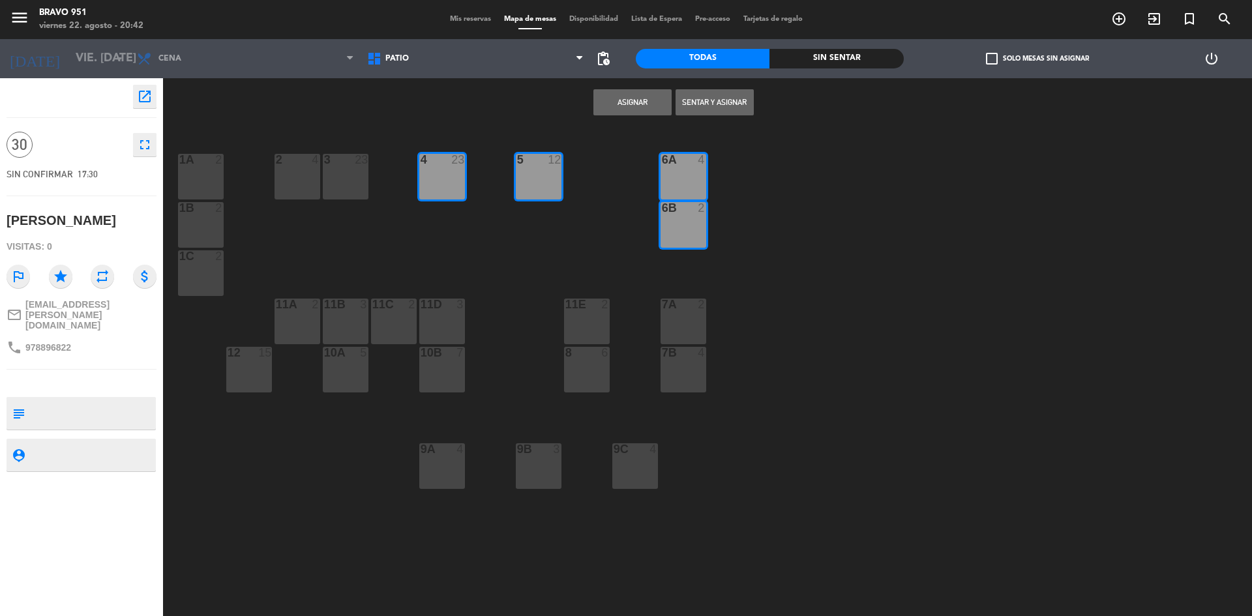
click at [674, 178] on div "6A 4" at bounding box center [683, 177] width 46 height 46
click at [682, 219] on div "6B 2" at bounding box center [683, 225] width 46 height 46
click at [679, 179] on div "6A 4" at bounding box center [683, 177] width 46 height 46
click at [637, 107] on button "Asignar" at bounding box center [632, 102] width 78 height 26
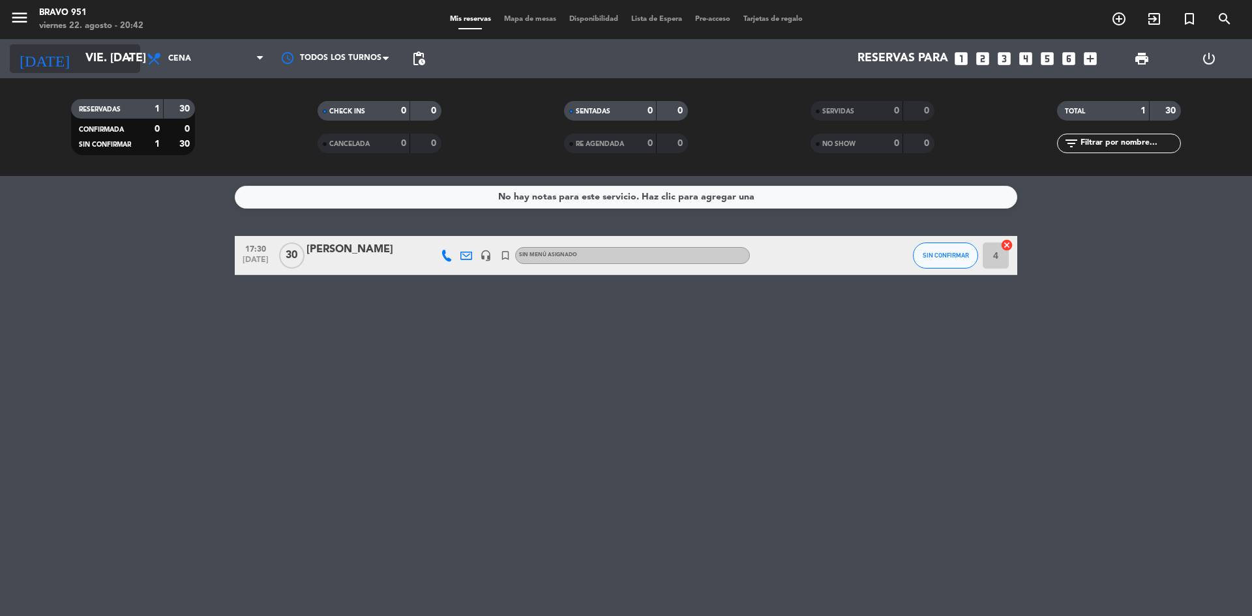
click at [83, 63] on input "vie. [DATE]" at bounding box center [154, 59] width 151 height 26
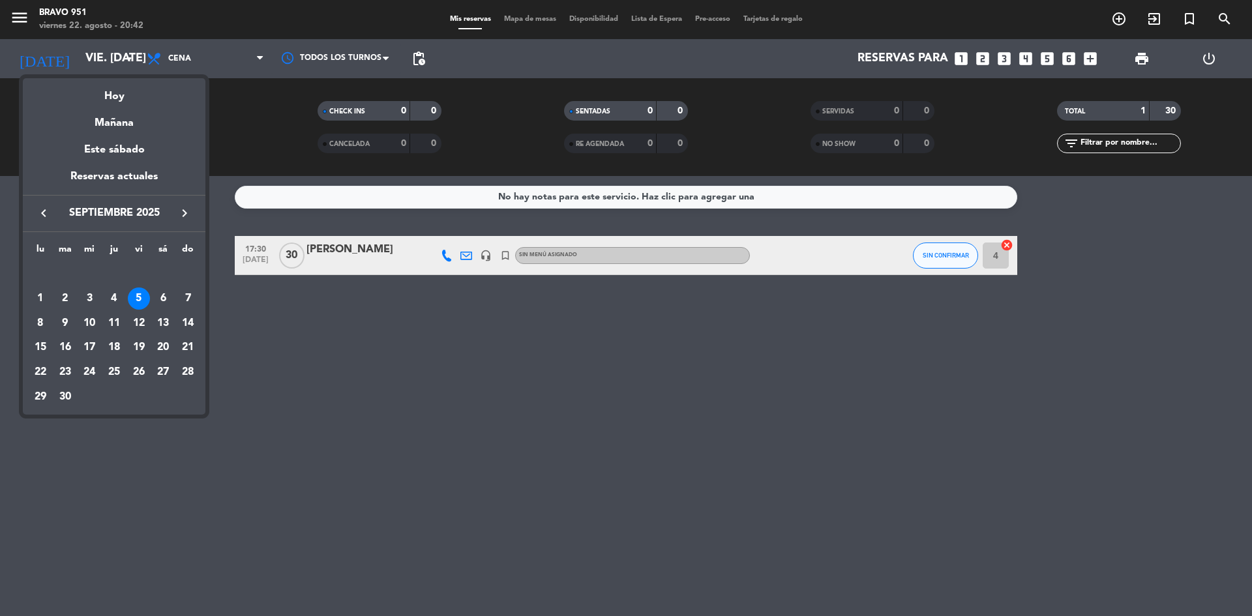
click at [44, 209] on icon "keyboard_arrow_left" at bounding box center [44, 213] width 16 height 16
click at [162, 377] on div "30" at bounding box center [163, 372] width 22 height 22
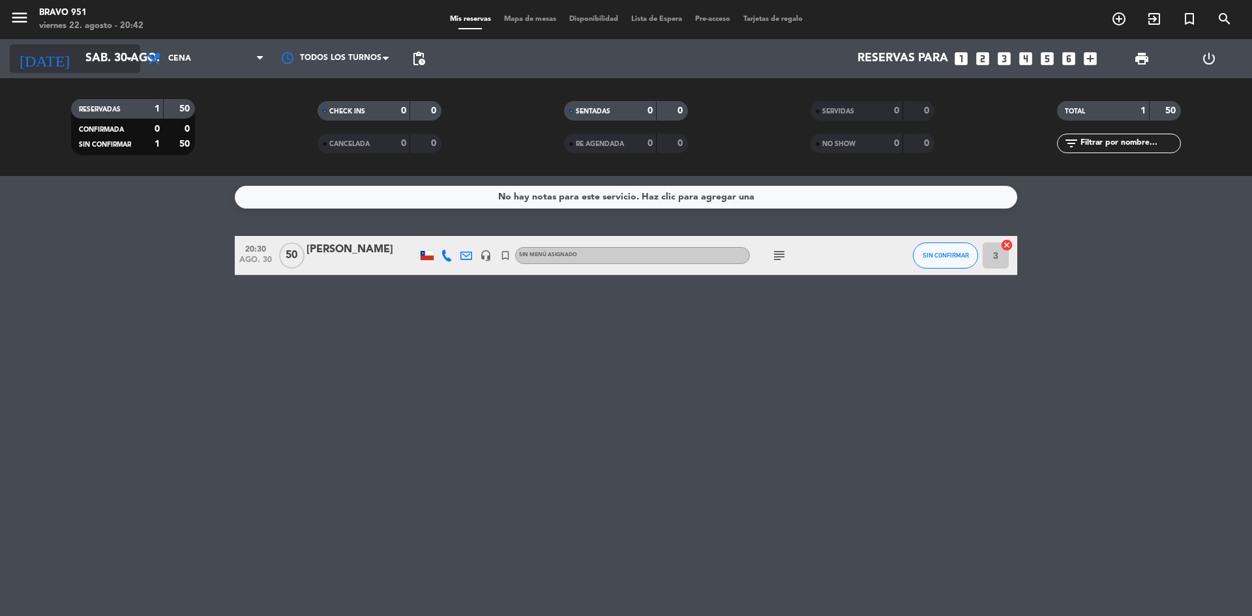
click at [109, 64] on input "sáb. 30 ago." at bounding box center [154, 59] width 151 height 26
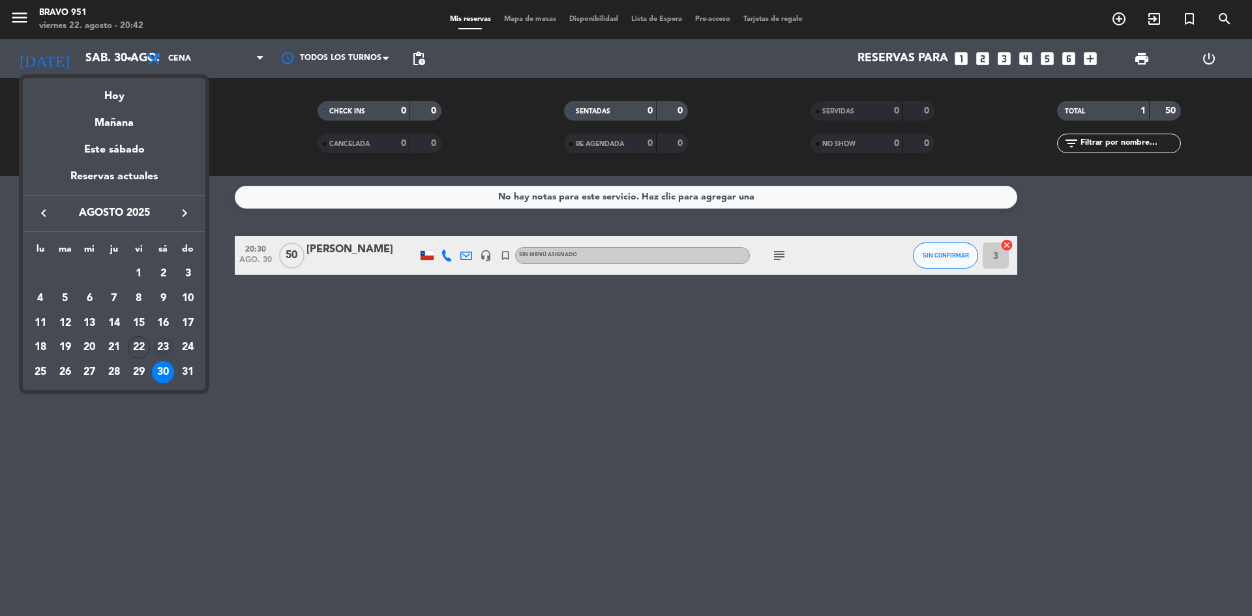
click at [166, 348] on div "23" at bounding box center [163, 347] width 22 height 22
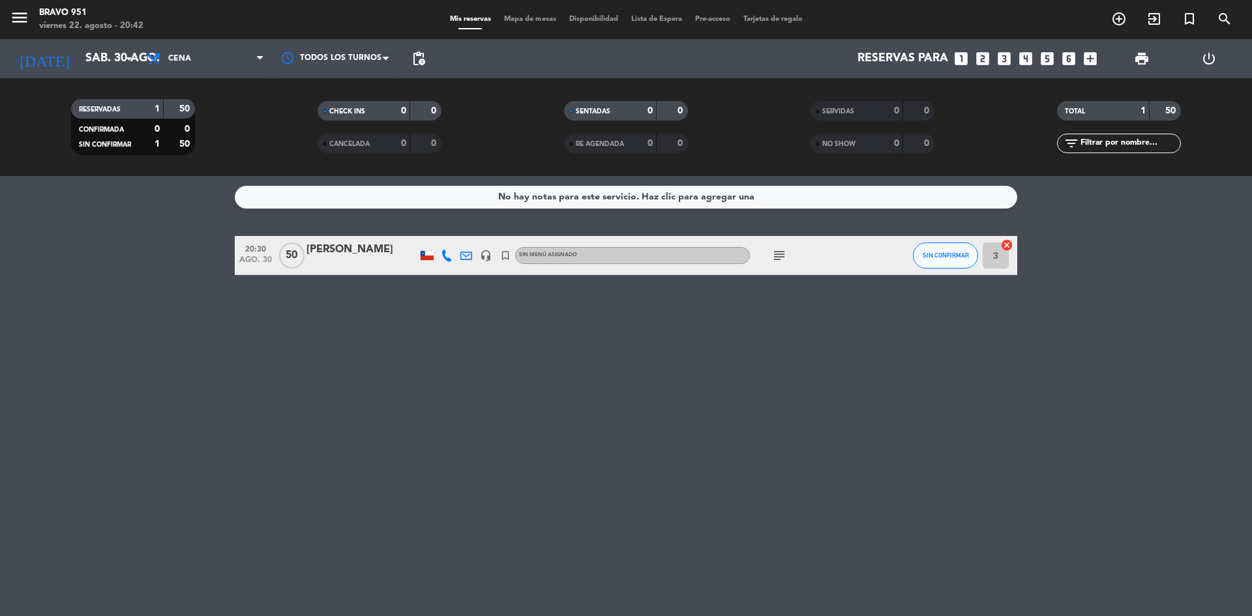
type input "sáb. 23 ago."
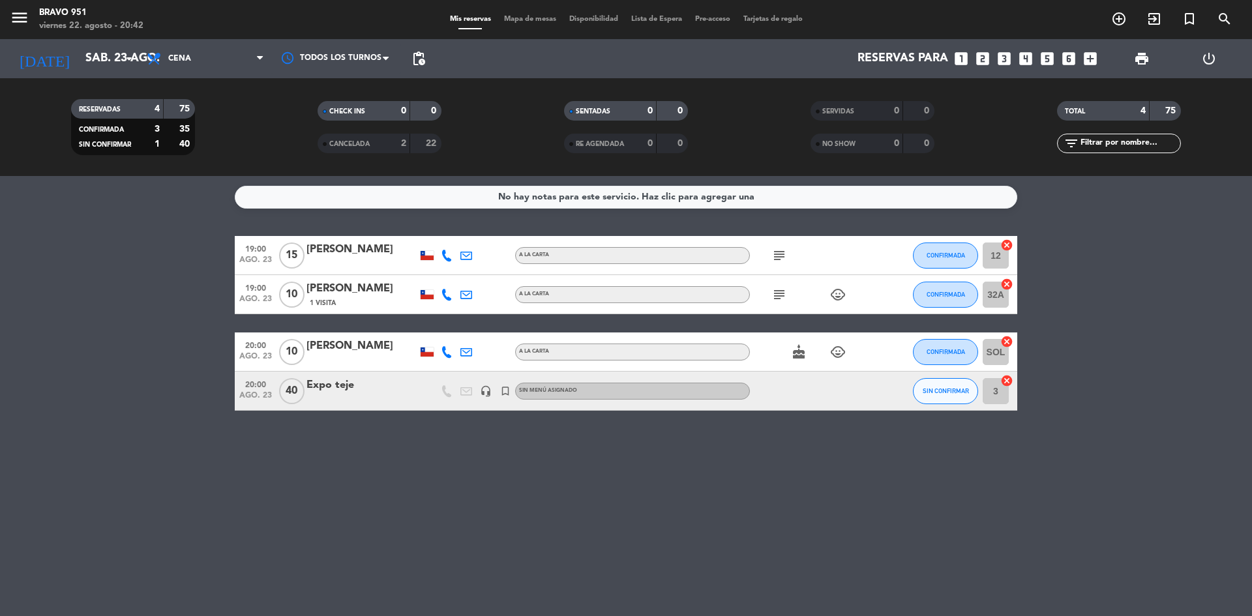
click at [342, 385] on div "Expo teje" at bounding box center [361, 385] width 111 height 17
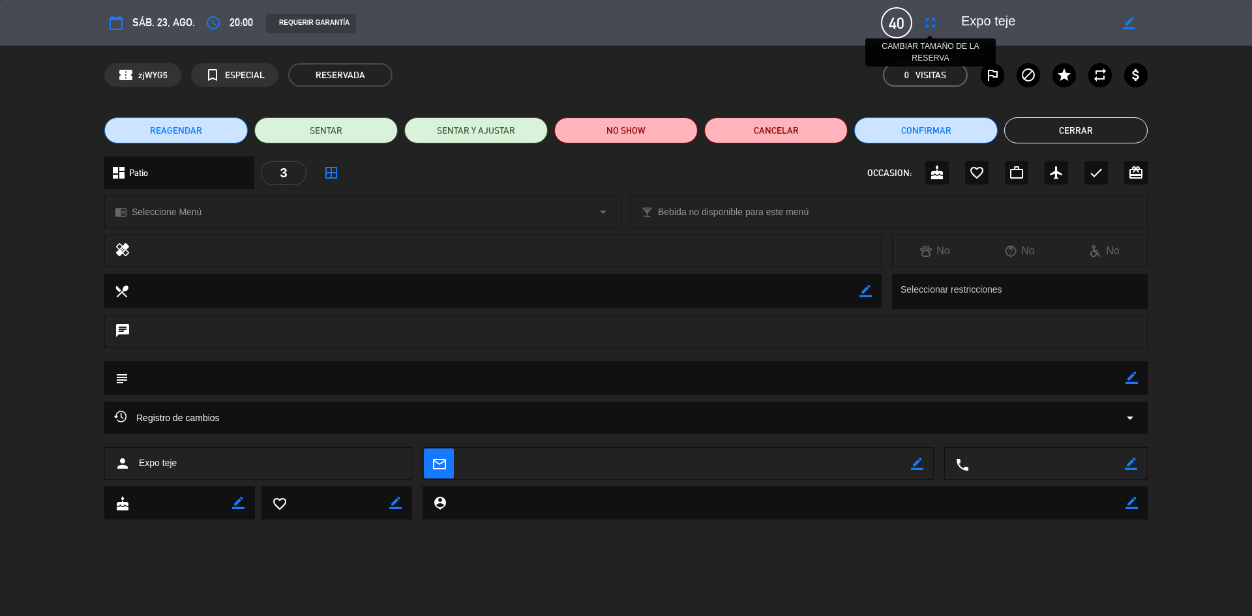
click at [929, 25] on icon "fullscreen" at bounding box center [930, 23] width 16 height 16
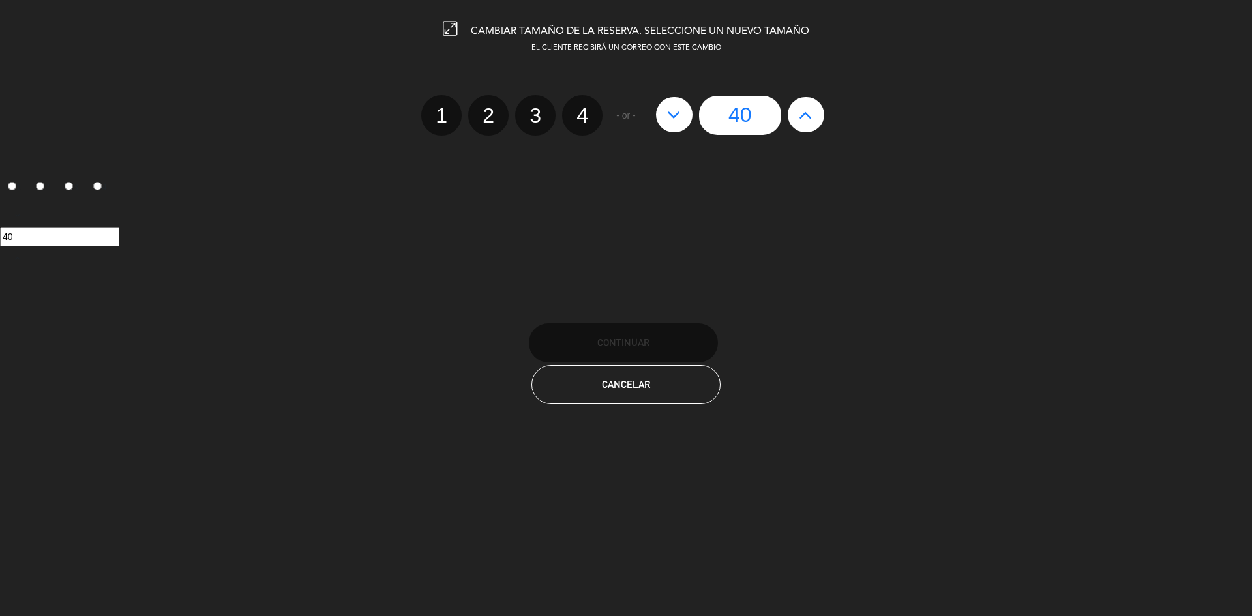
click at [808, 115] on icon at bounding box center [806, 114] width 14 height 21
type input "41"
click at [808, 115] on icon at bounding box center [806, 114] width 14 height 21
type input "42"
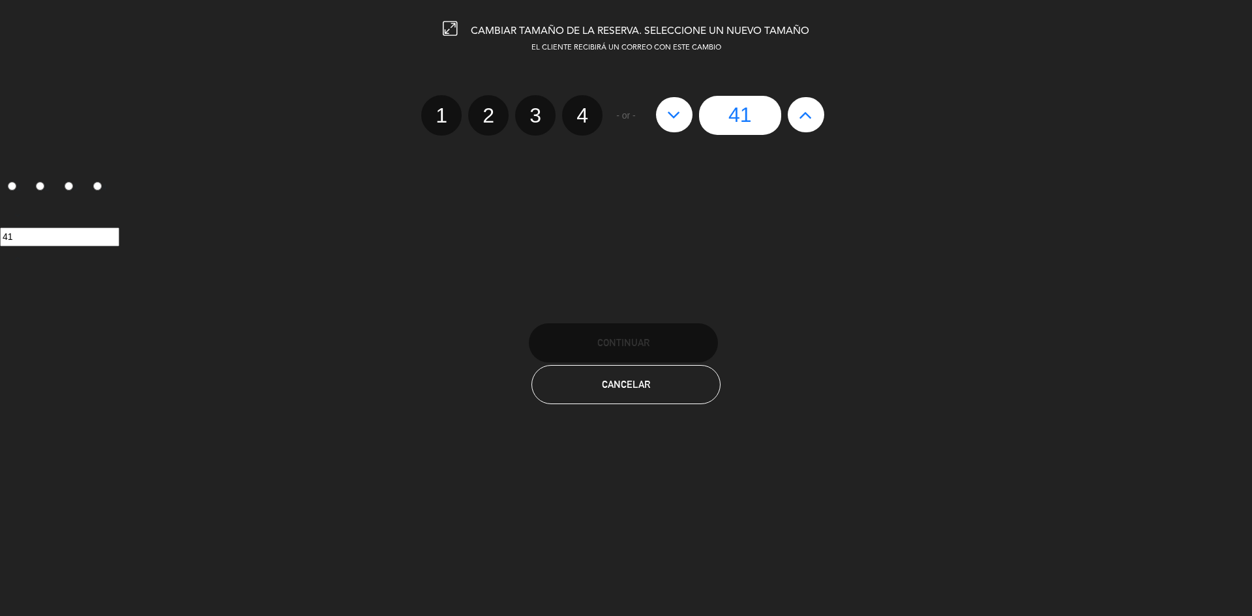
type input "42"
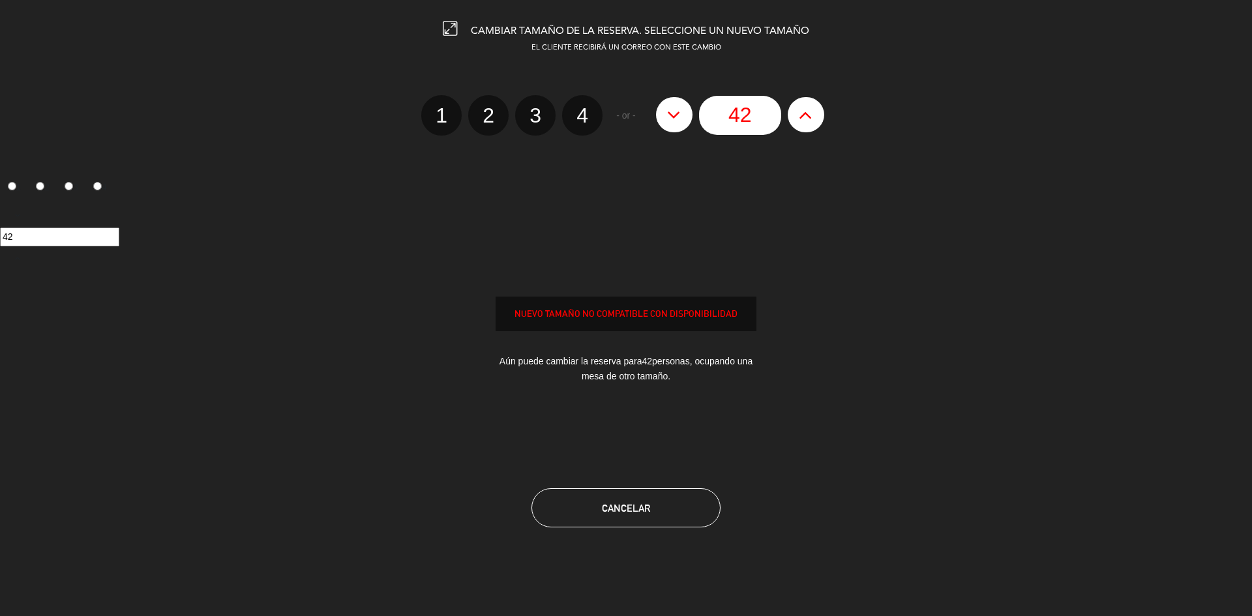
click at [808, 115] on icon at bounding box center [806, 114] width 14 height 21
type input "43"
click at [808, 115] on icon at bounding box center [806, 114] width 14 height 21
type input "44"
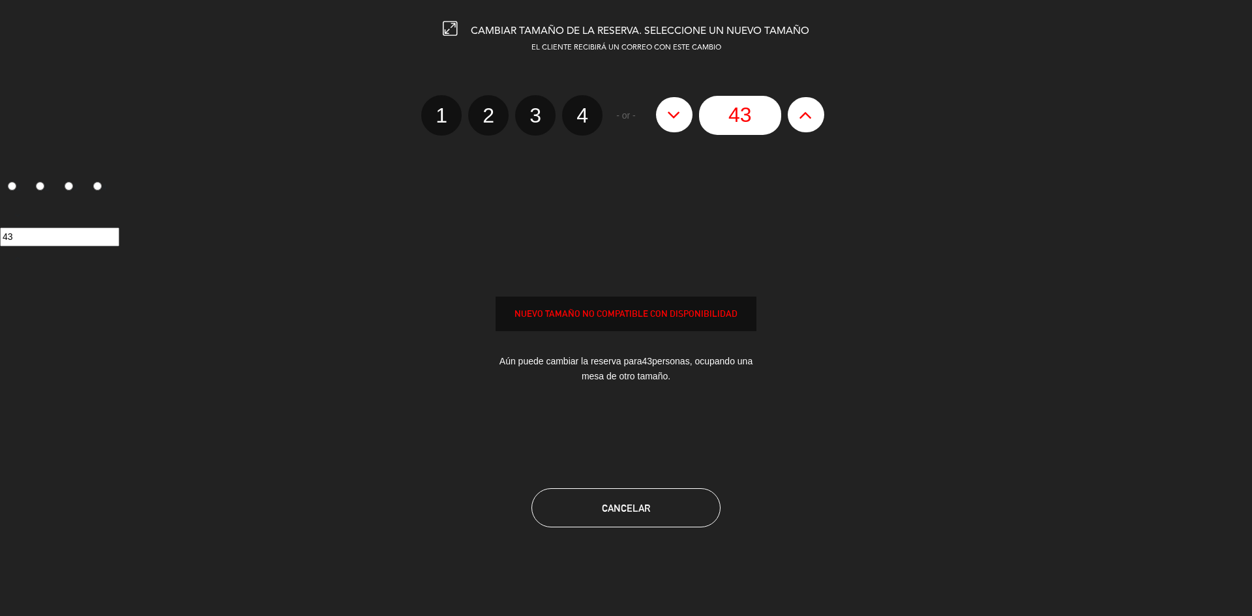
type input "44"
click at [808, 115] on icon at bounding box center [806, 114] width 14 height 21
type input "45"
click at [808, 115] on icon at bounding box center [806, 114] width 14 height 21
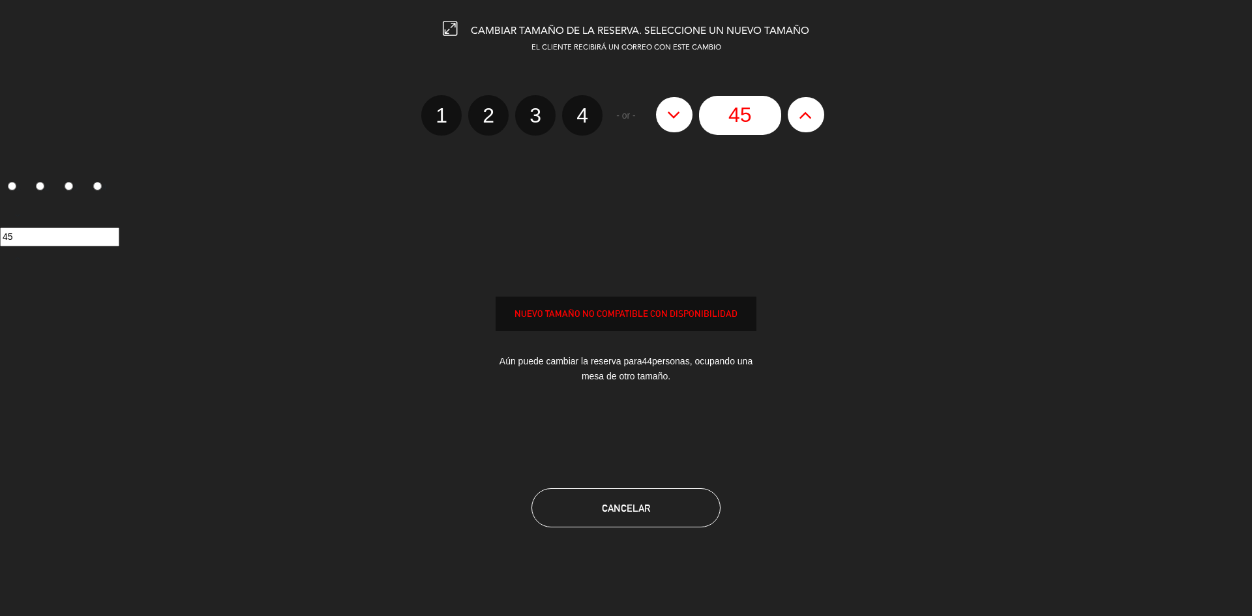
type input "46"
click at [808, 115] on icon at bounding box center [806, 114] width 14 height 21
type input "47"
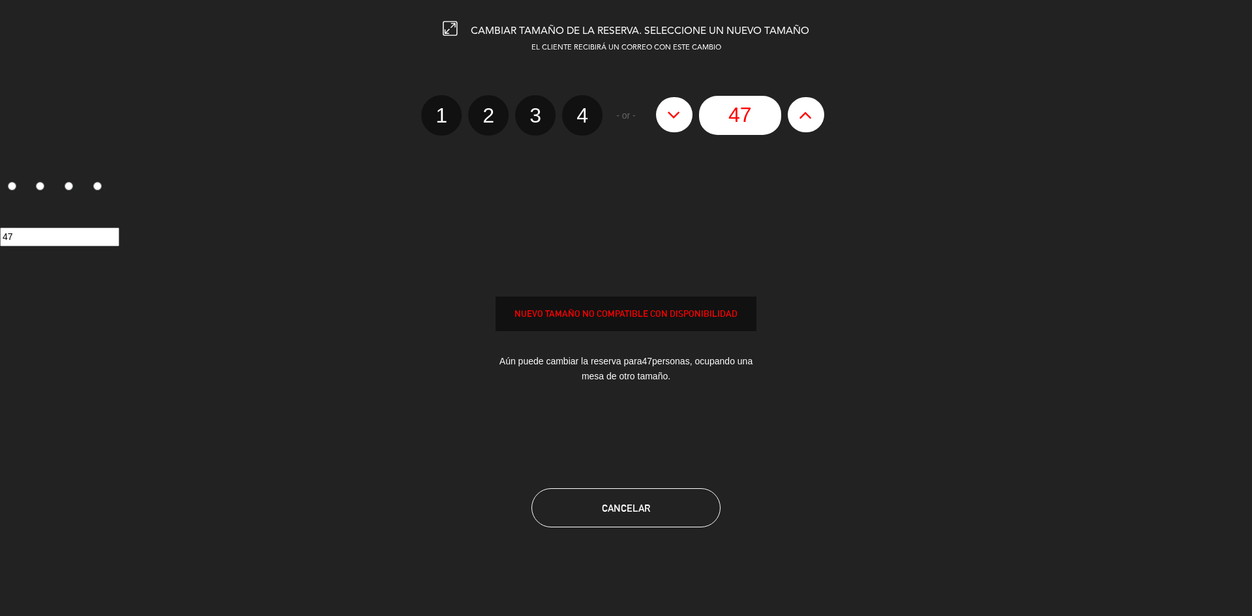
click at [808, 115] on icon at bounding box center [806, 114] width 14 height 21
type input "48"
click at [808, 115] on icon at bounding box center [806, 114] width 14 height 21
type input "49"
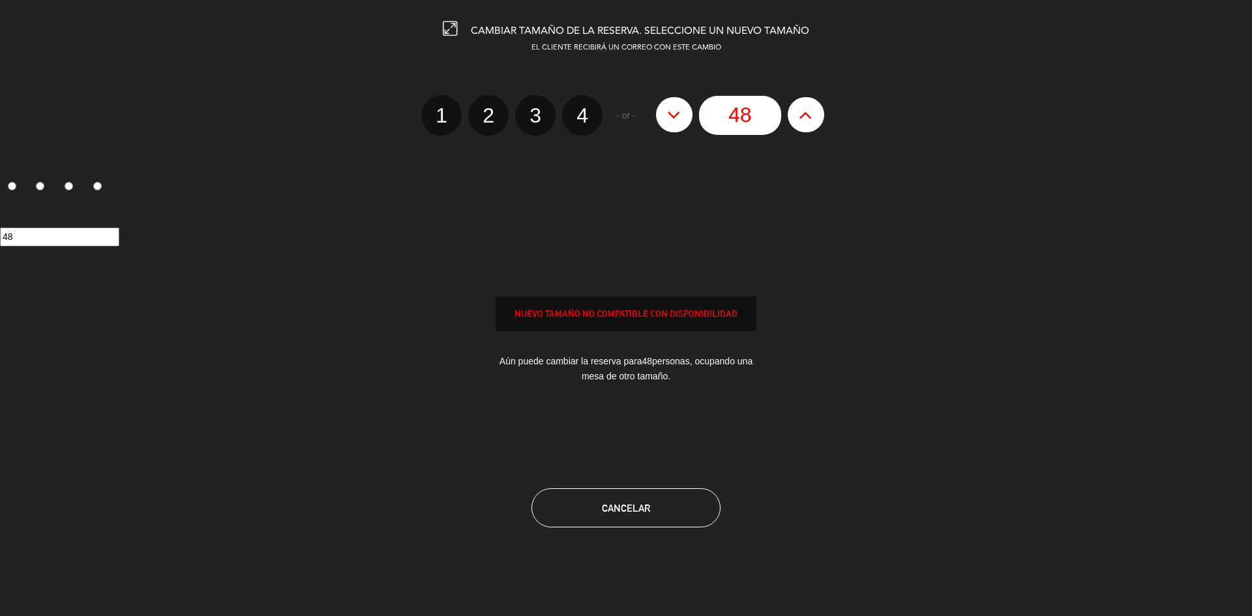
type input "49"
click at [808, 115] on icon at bounding box center [806, 114] width 14 height 21
type input "50"
click at [808, 115] on icon at bounding box center [806, 114] width 14 height 21
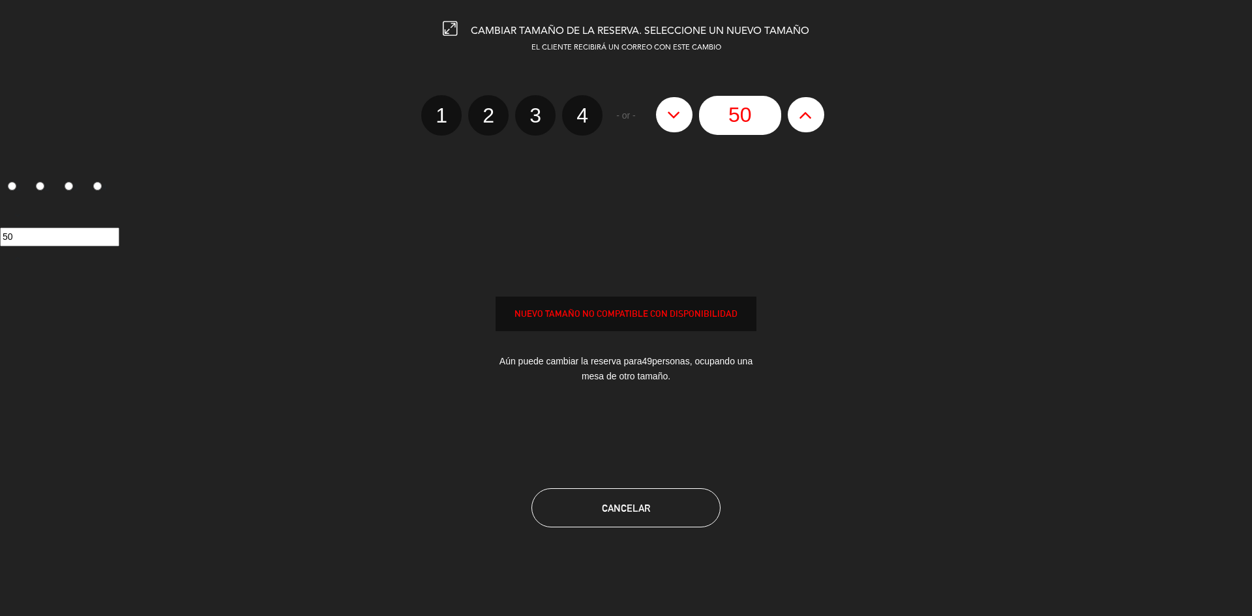
type input "51"
click at [808, 115] on icon at bounding box center [806, 114] width 14 height 21
type input "52"
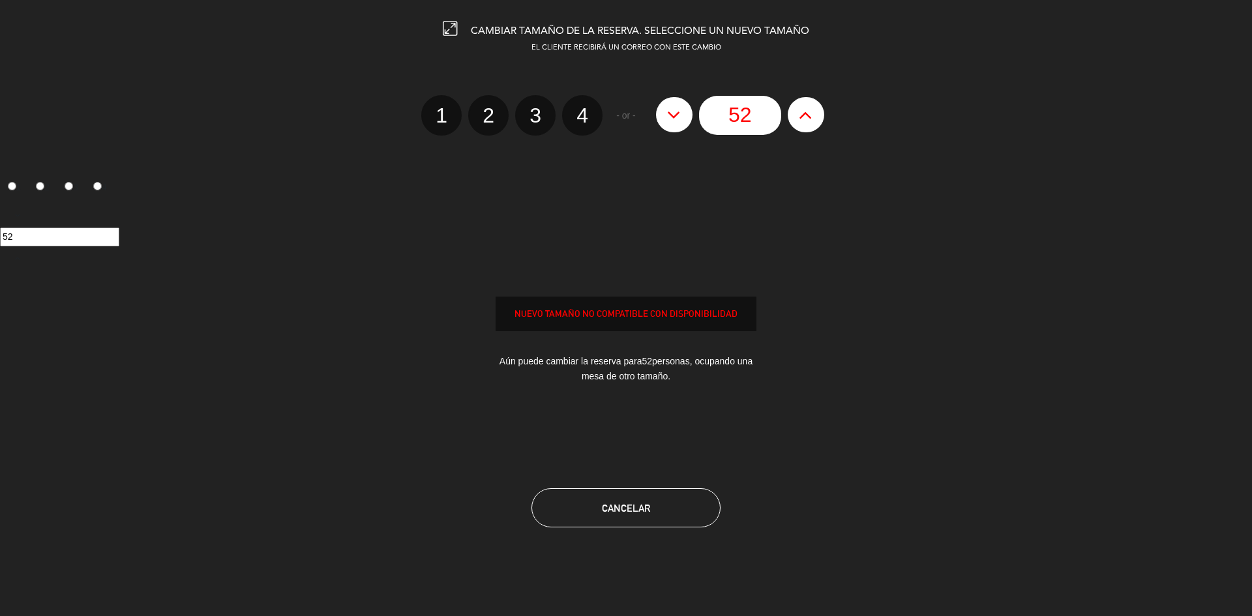
click at [806, 115] on icon at bounding box center [806, 114] width 14 height 21
type input "53"
click at [806, 115] on icon at bounding box center [806, 114] width 14 height 21
type input "54"
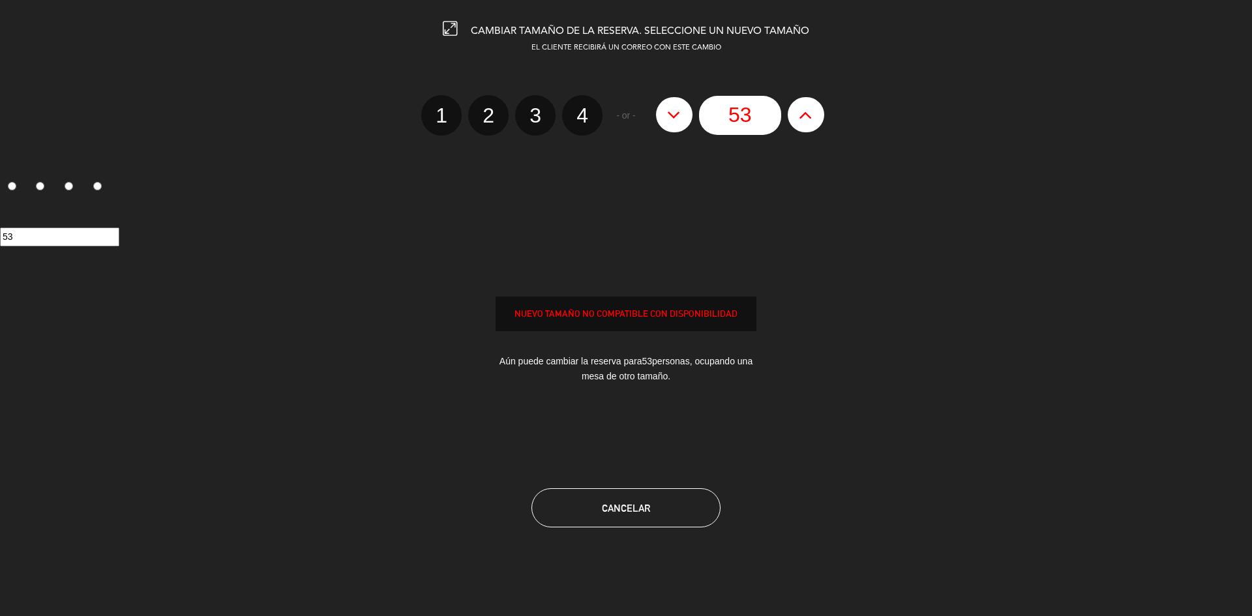
type input "54"
click at [806, 115] on icon at bounding box center [806, 114] width 14 height 21
type input "55"
click at [806, 115] on icon at bounding box center [806, 114] width 14 height 21
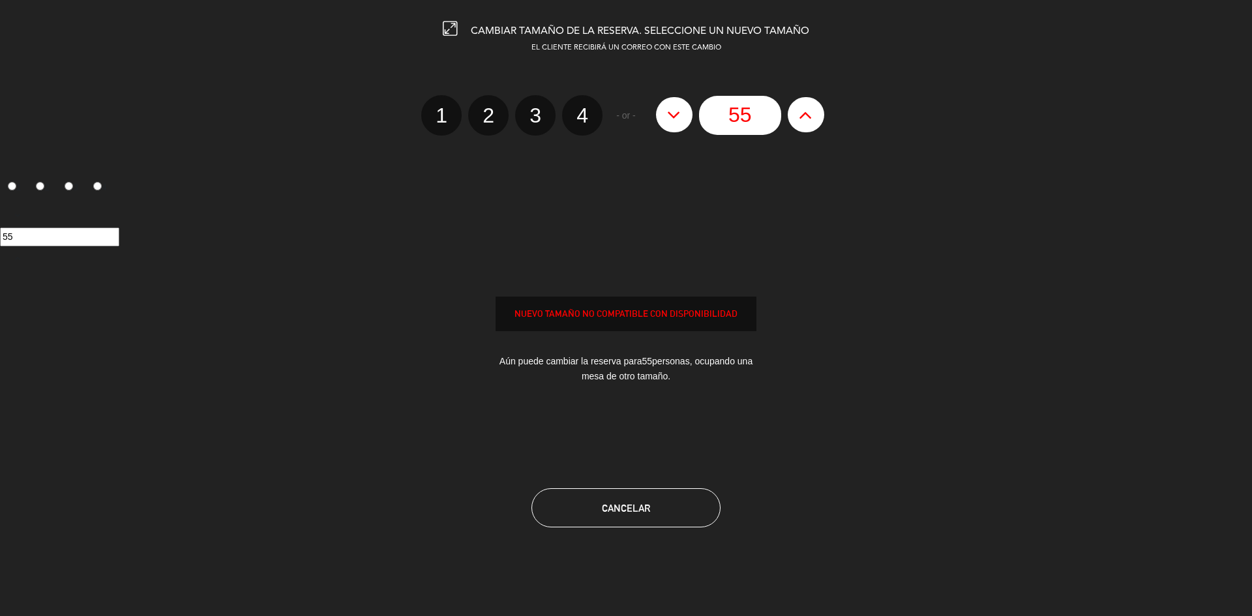
type input "56"
click at [806, 115] on icon at bounding box center [806, 114] width 14 height 21
type input "57"
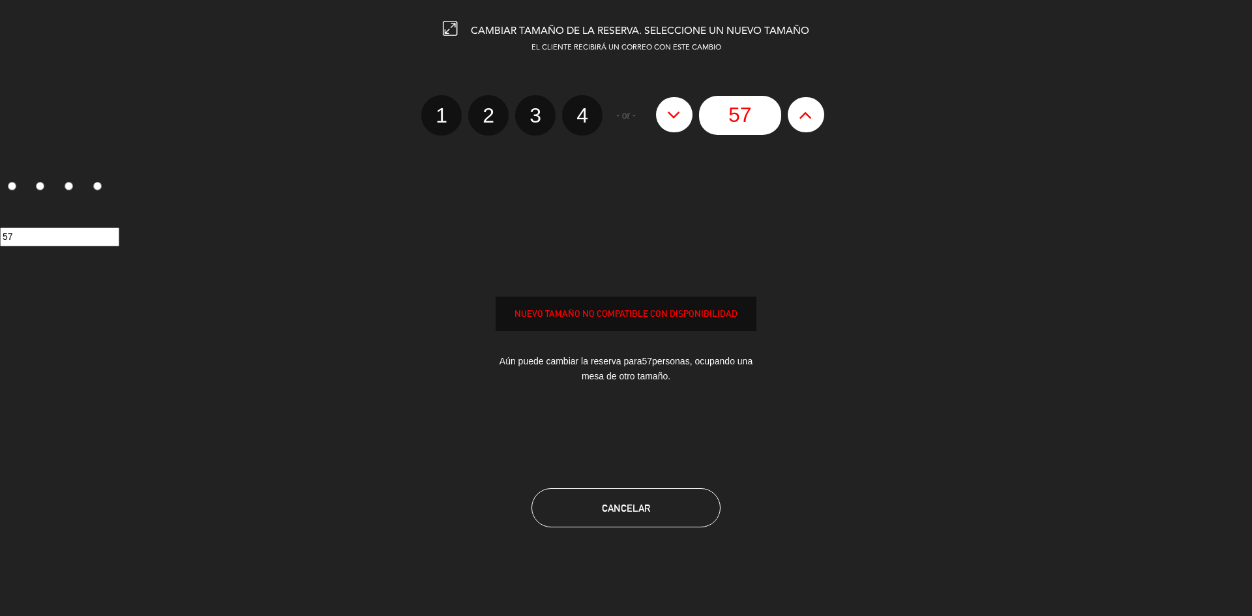
click at [804, 115] on icon at bounding box center [806, 114] width 14 height 21
type input "58"
click at [804, 115] on icon at bounding box center [806, 114] width 14 height 21
type input "59"
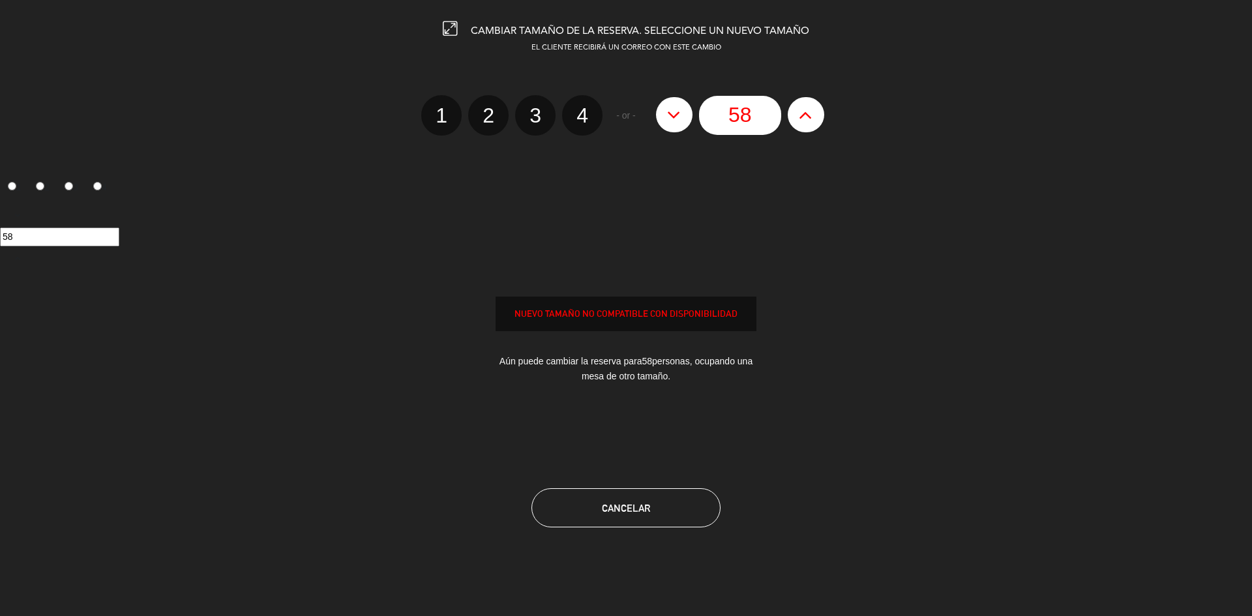
type input "59"
click at [804, 115] on icon at bounding box center [806, 114] width 14 height 21
type input "60"
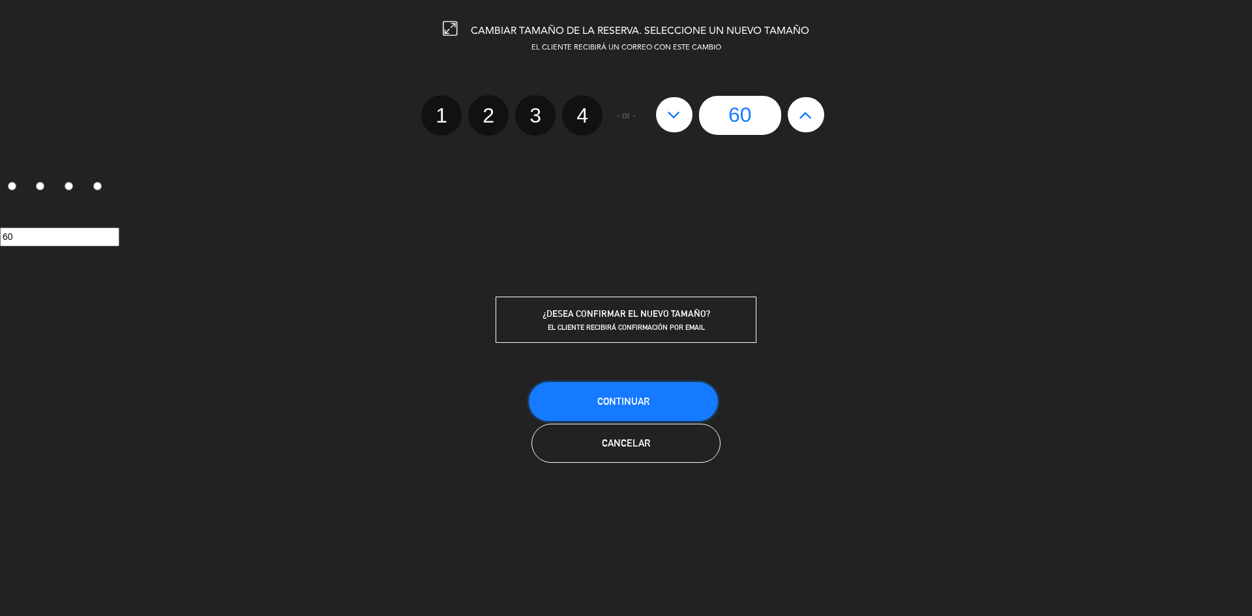
click at [643, 402] on span "Continuar" at bounding box center [623, 401] width 52 height 11
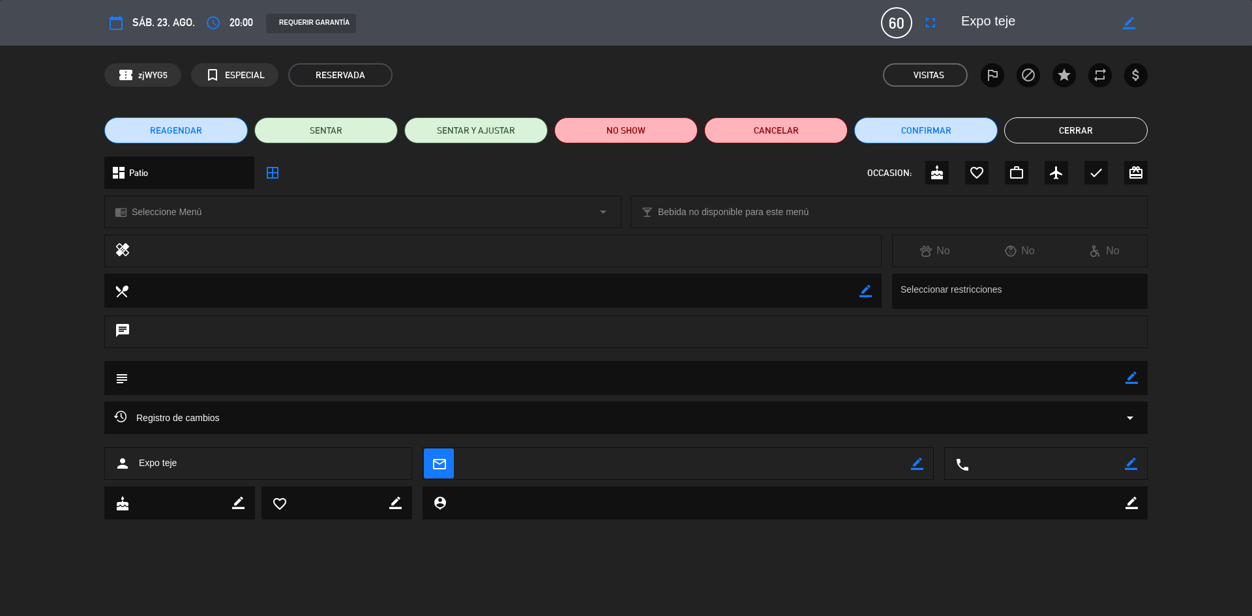
click at [1062, 129] on button "Cerrar" at bounding box center [1075, 130] width 143 height 26
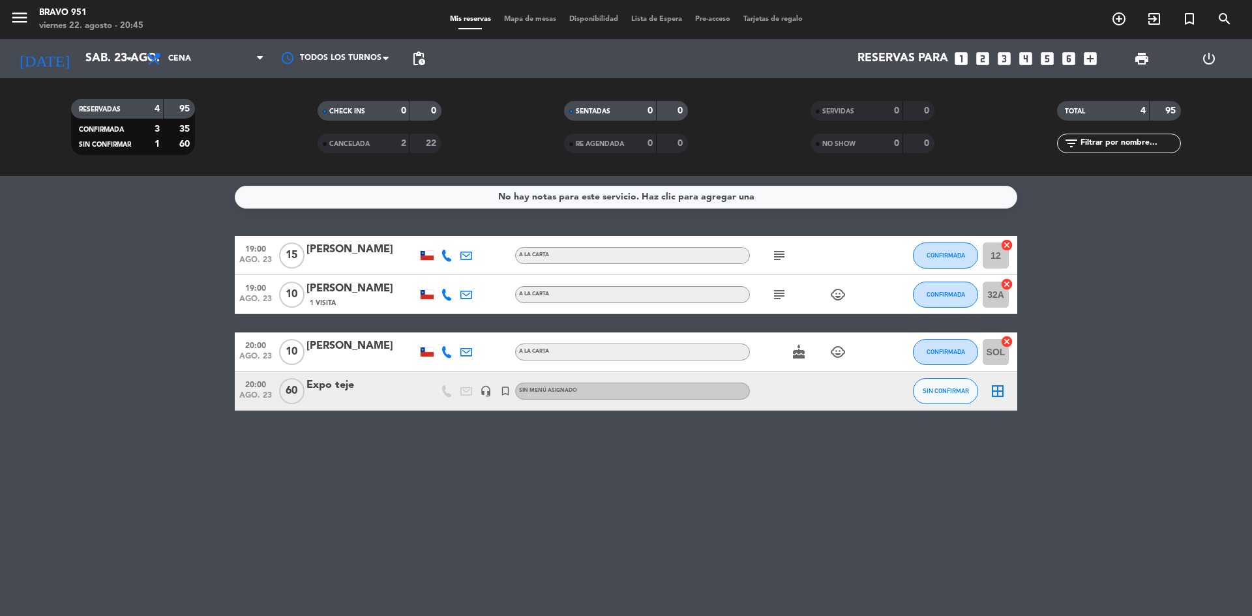
click at [782, 255] on icon "subject" at bounding box center [779, 256] width 16 height 16
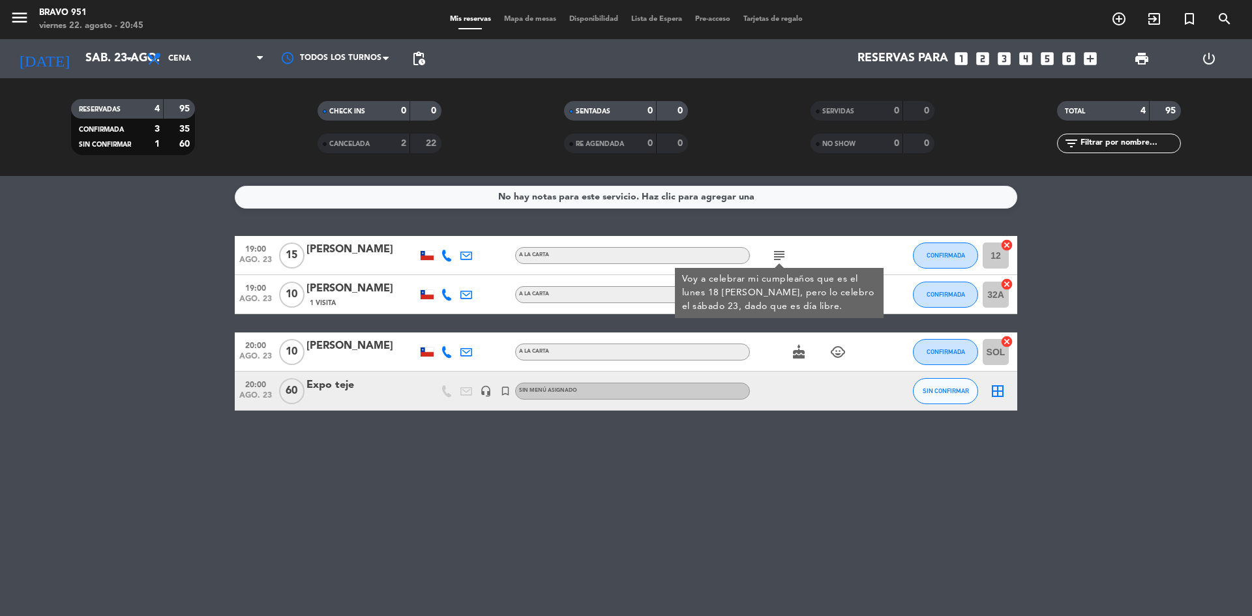
click at [839, 246] on div "subject Voy a celebrar mi cumpleaños que es el lunes 18 [PERSON_NAME], pero lo …" at bounding box center [808, 255] width 117 height 38
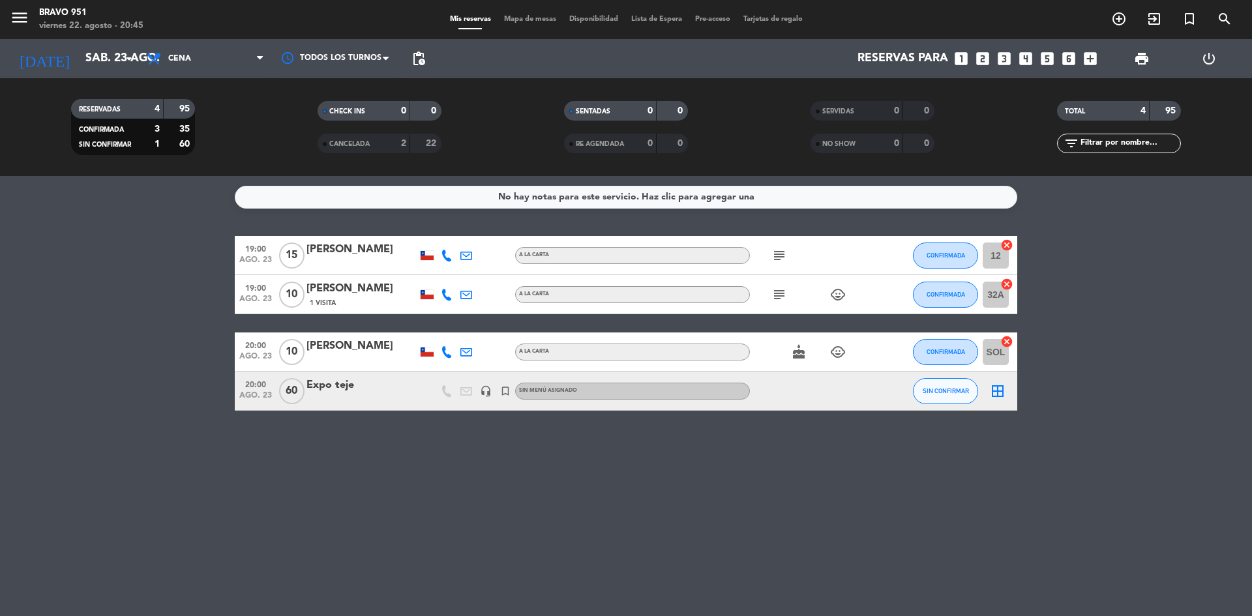
click at [777, 289] on icon "subject" at bounding box center [779, 295] width 16 height 16
